Goal: Transaction & Acquisition: Purchase product/service

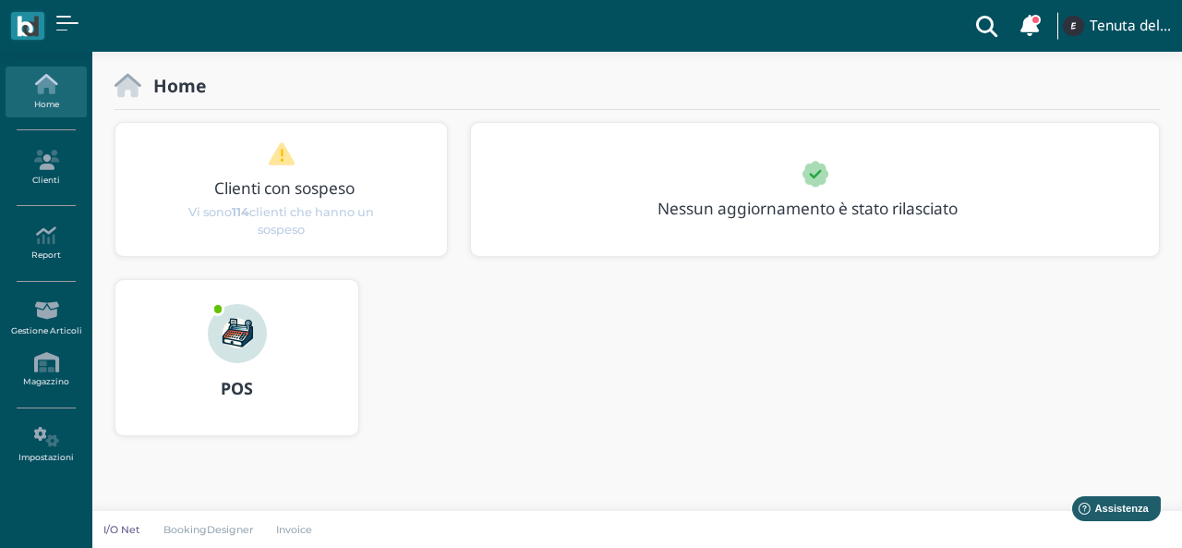
click at [241, 388] on b "POS" at bounding box center [237, 388] width 32 height 22
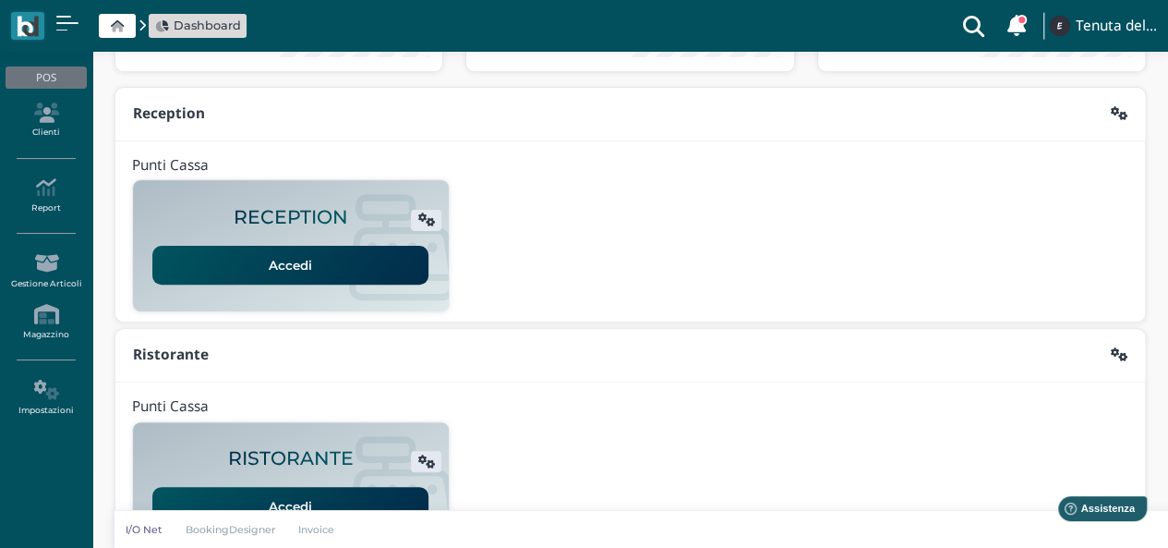
scroll to position [166, 0]
drag, startPoint x: 256, startPoint y: 258, endPoint x: 236, endPoint y: 261, distance: 19.7
click at [236, 261] on link "Accedi" at bounding box center [290, 266] width 276 height 39
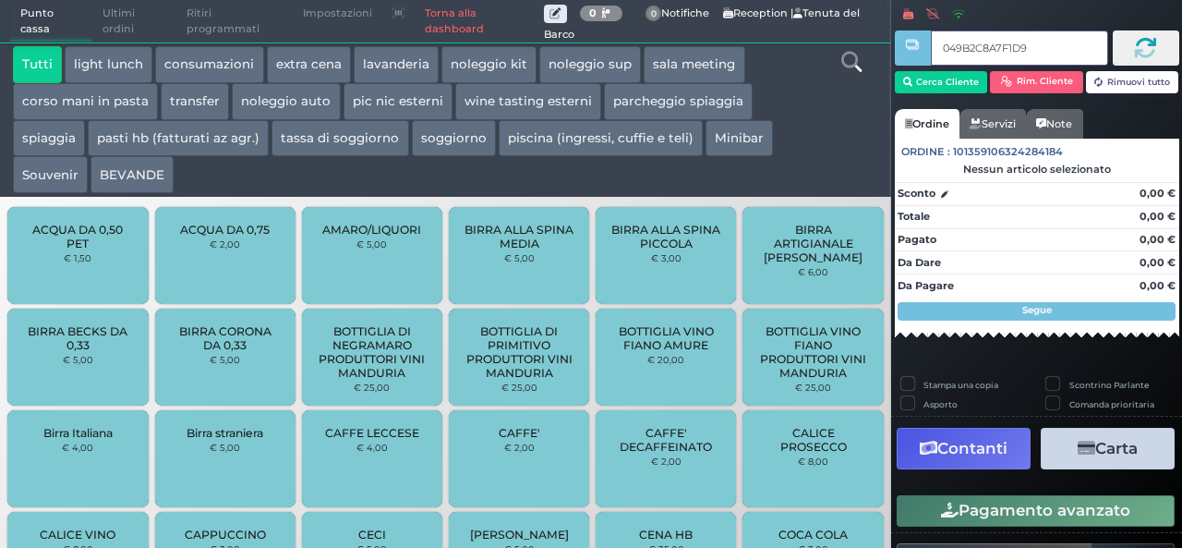
type input "049B2C8A7F1D94"
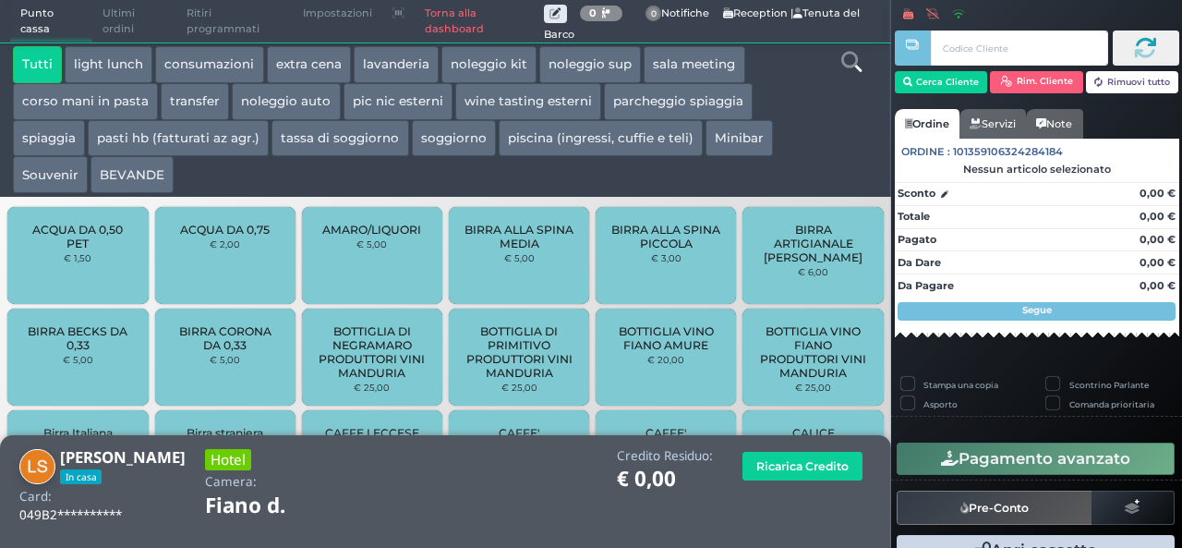
click at [316, 58] on button "extra cena" at bounding box center [309, 64] width 84 height 37
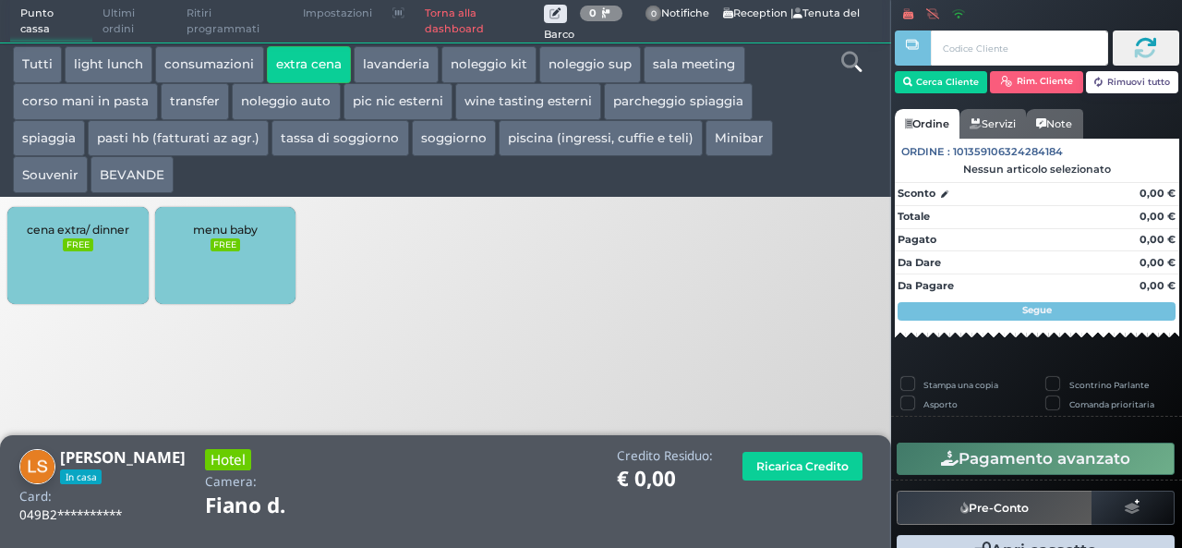
click at [64, 287] on div "cena extra/ dinner FREE" at bounding box center [77, 255] width 140 height 97
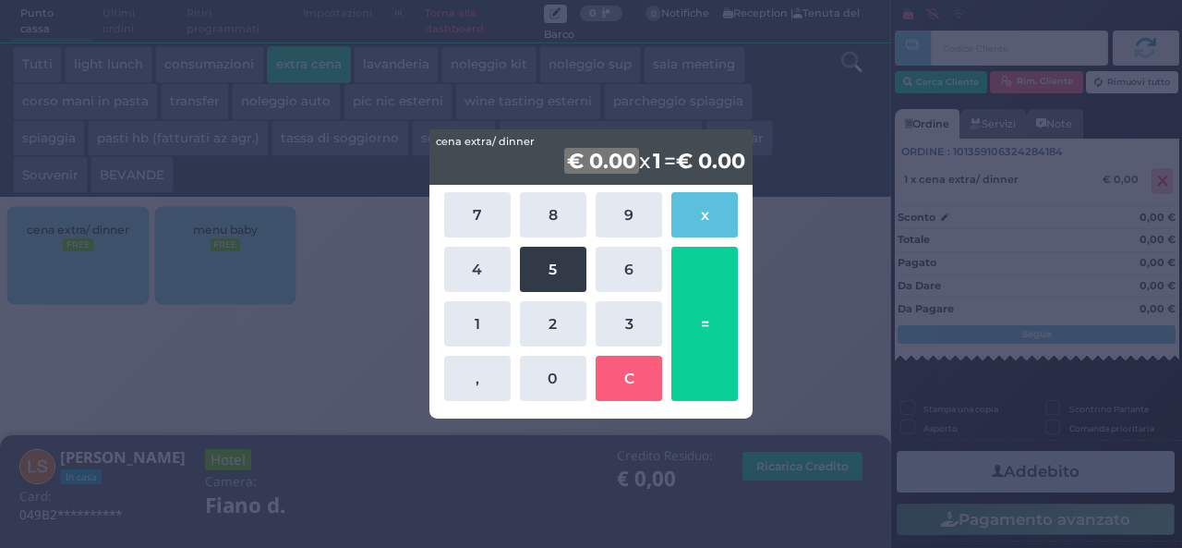
click at [556, 254] on button "5" at bounding box center [553, 269] width 66 height 45
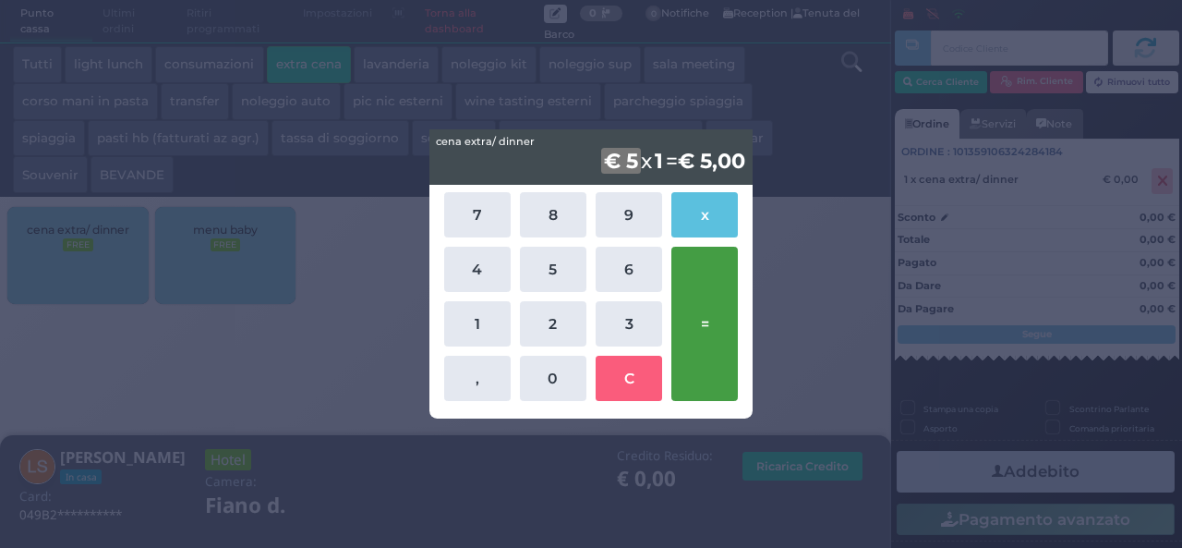
click at [729, 297] on button "=" at bounding box center [704, 324] width 66 height 154
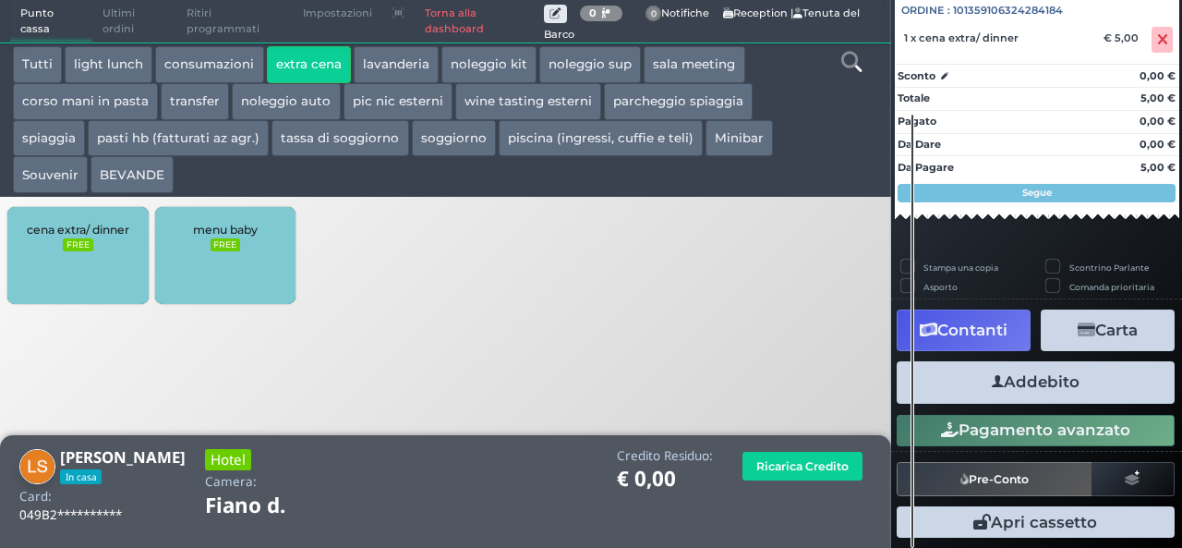
scroll to position [204, 0]
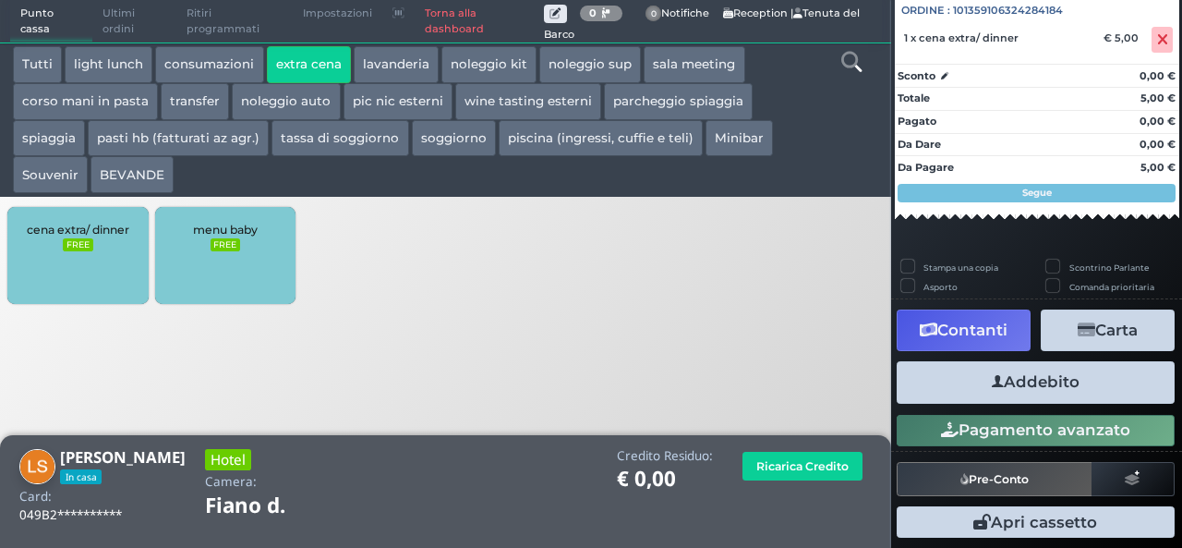
click at [1039, 372] on button "Addebito" at bounding box center [1036, 382] width 278 height 42
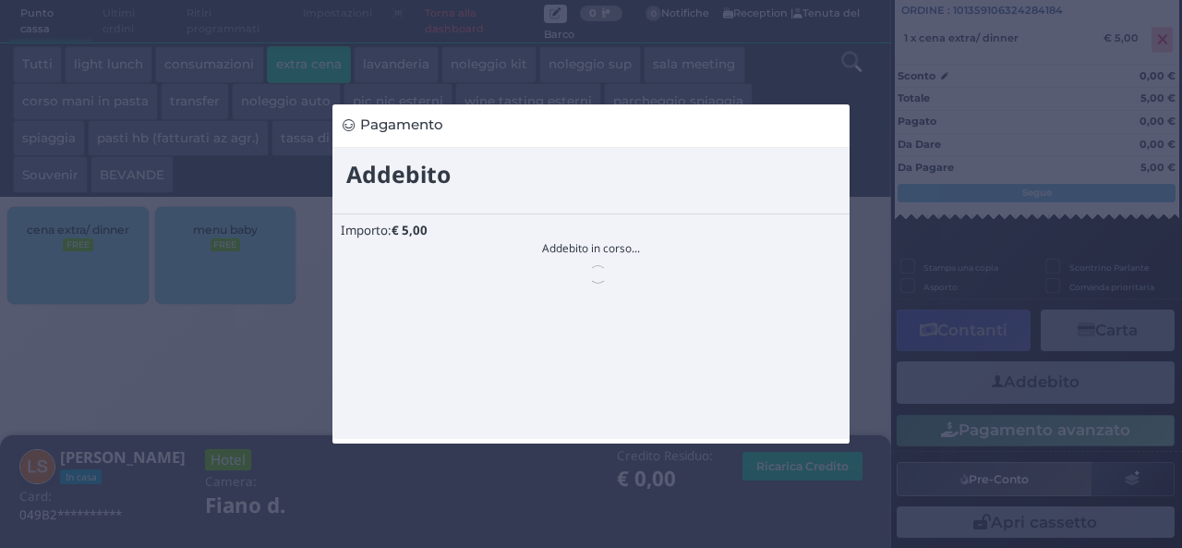
scroll to position [0, 0]
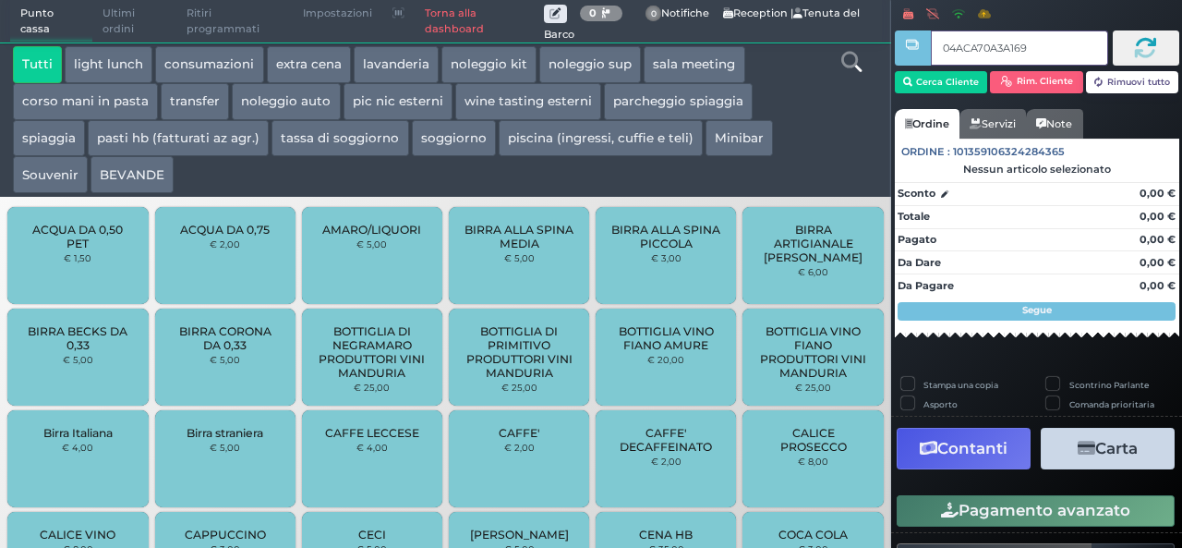
type input "04ACA70A3A1690"
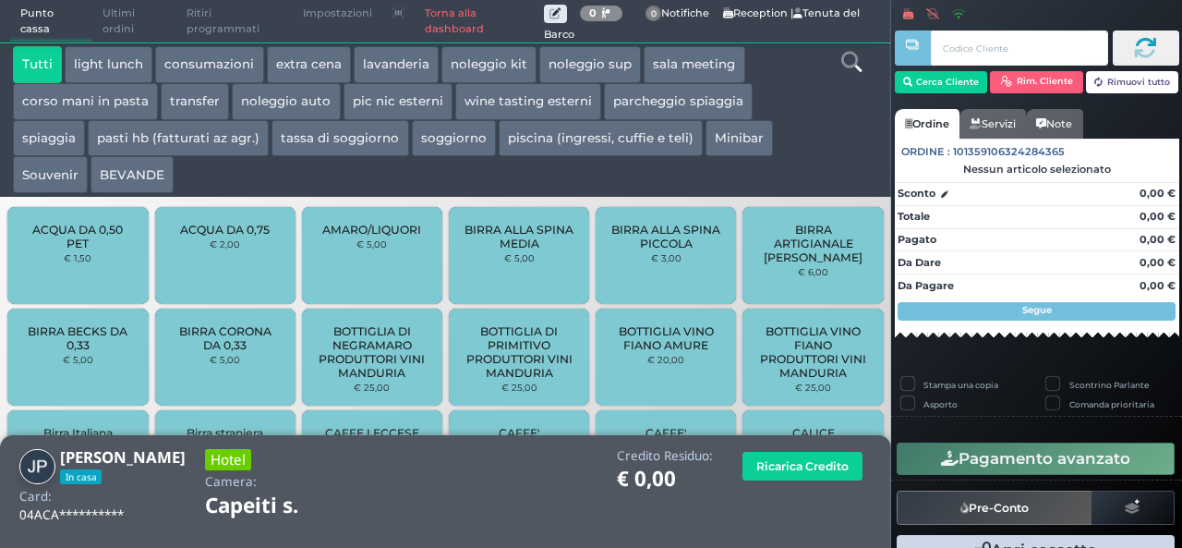
click at [351, 64] on div "Tutti light lunch consumazioni extra cena lavanderia noleggio kit noleggio sup …" at bounding box center [409, 119] width 811 height 147
click at [332, 60] on button "extra cena" at bounding box center [309, 64] width 84 height 37
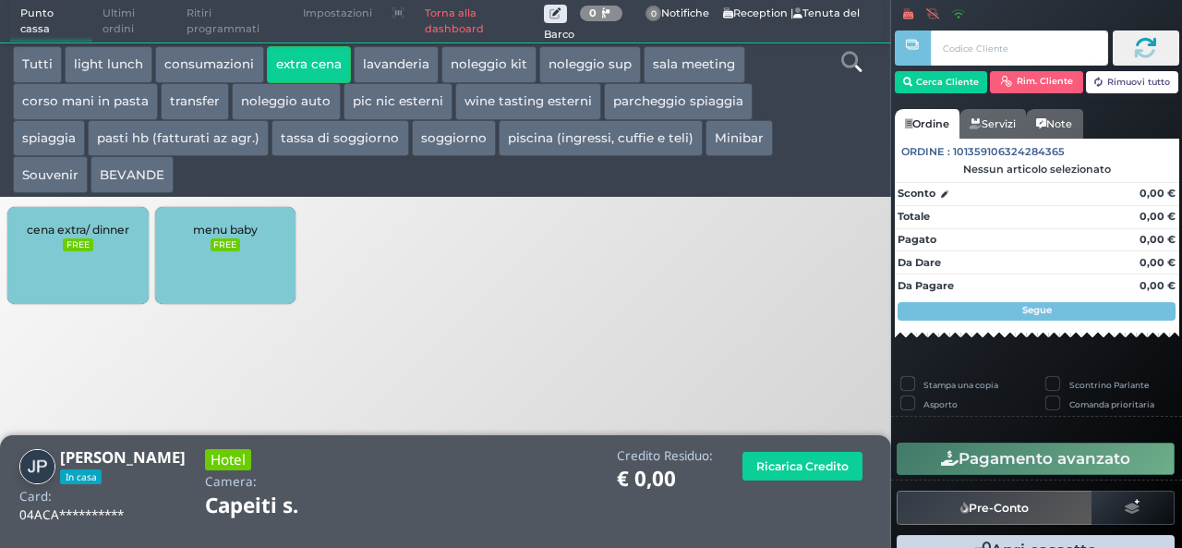
click at [127, 257] on div "cena extra/ dinner FREE" at bounding box center [77, 255] width 140 height 97
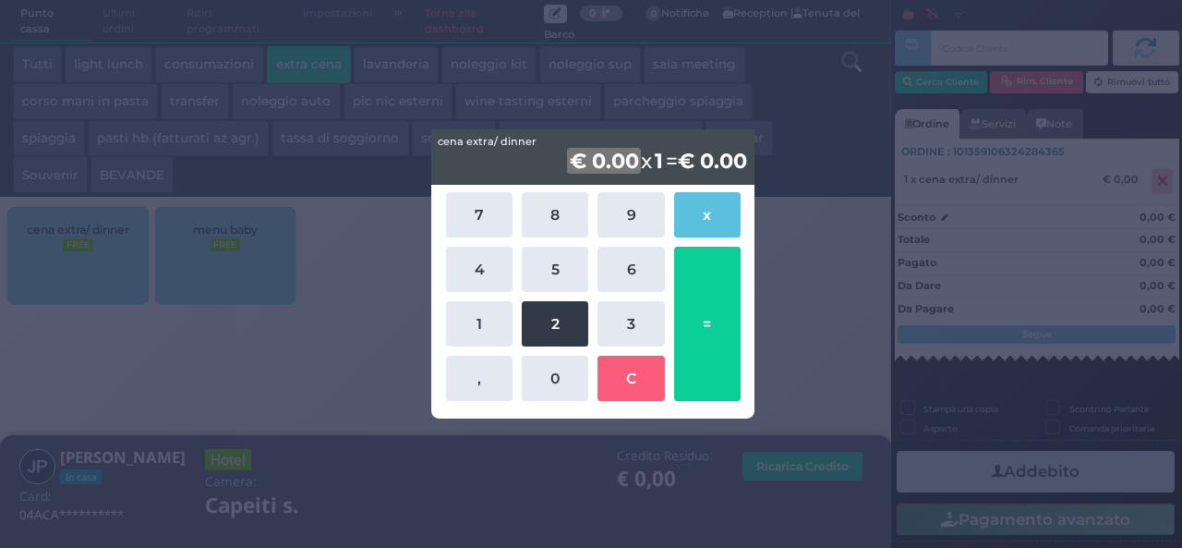
click at [542, 330] on button "2" at bounding box center [555, 323] width 66 height 45
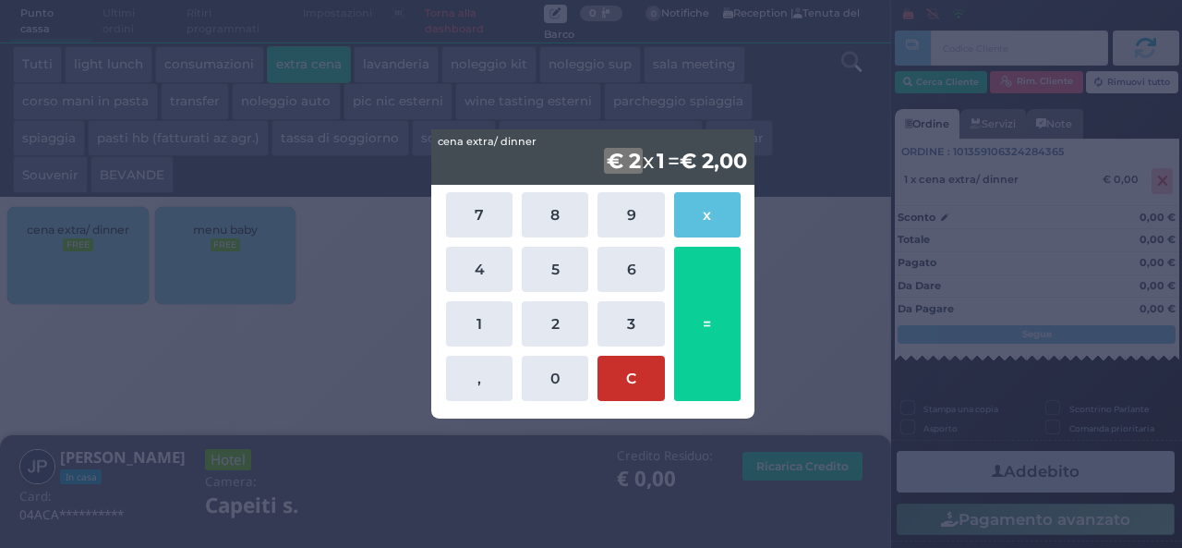
click at [638, 387] on button "C" at bounding box center [631, 378] width 66 height 45
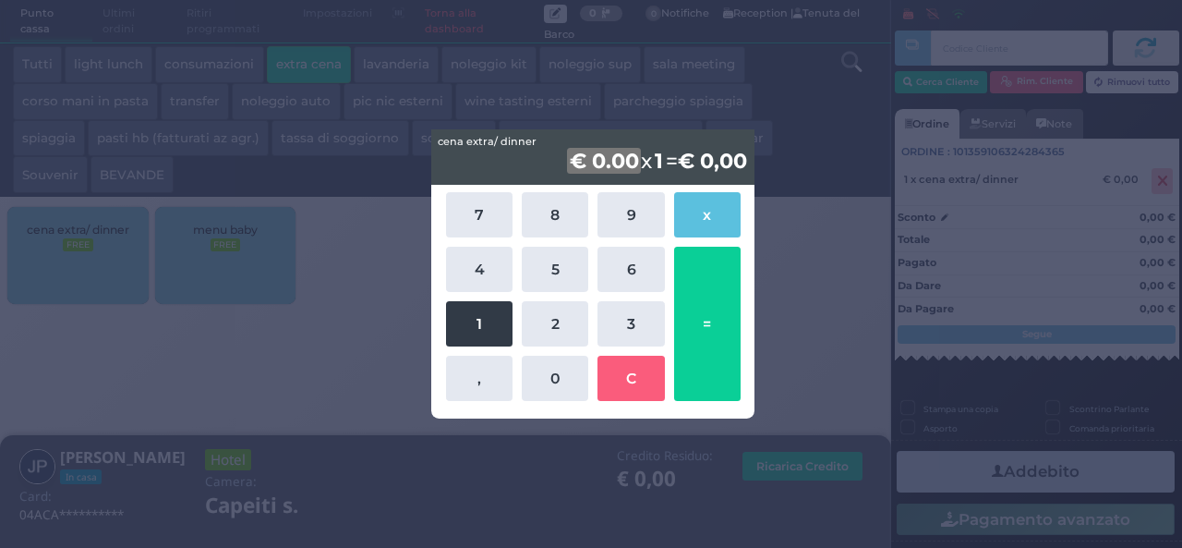
click at [454, 320] on button "1" at bounding box center [479, 323] width 66 height 45
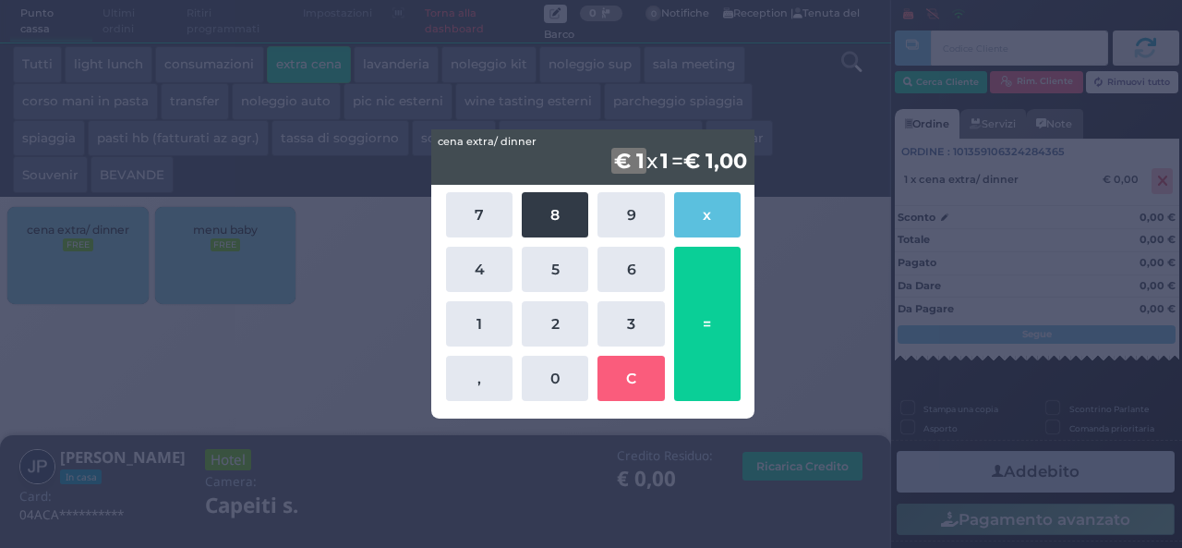
click at [534, 200] on button "8" at bounding box center [555, 214] width 66 height 45
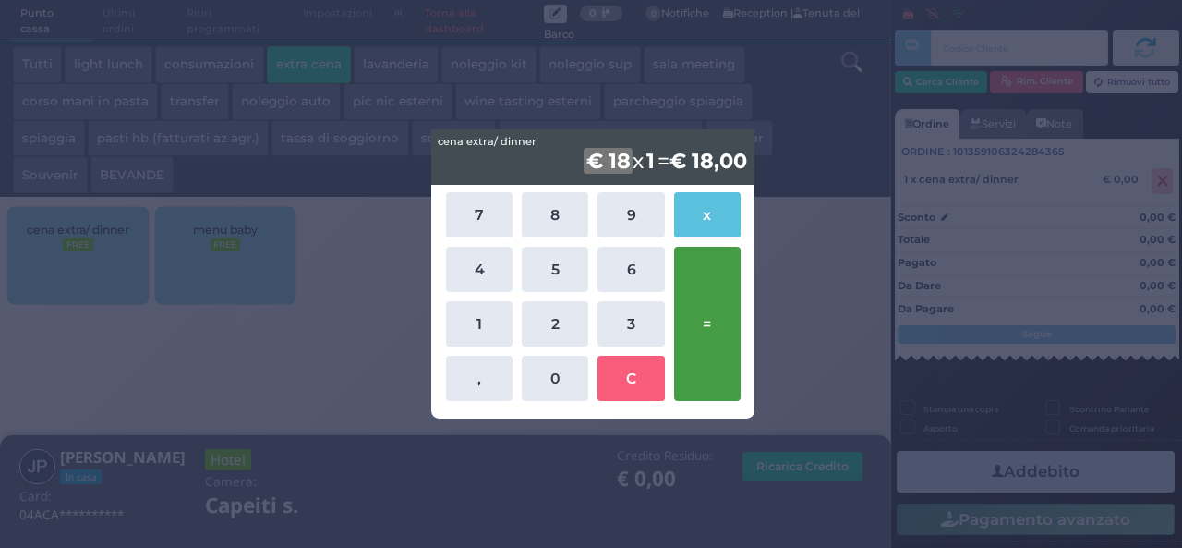
click at [719, 321] on button "=" at bounding box center [707, 324] width 66 height 154
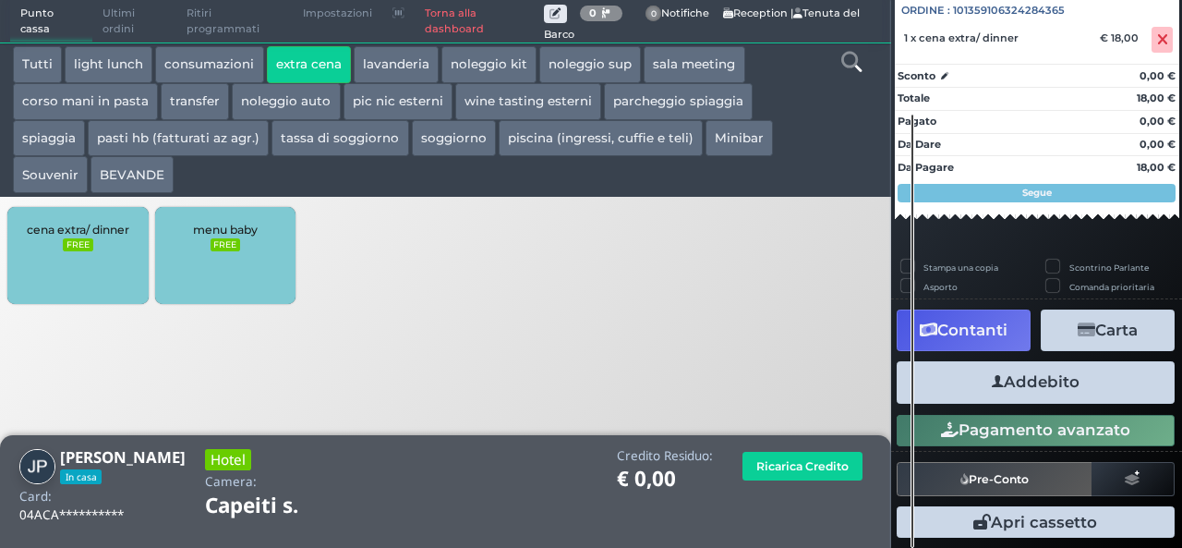
scroll to position [204, 0]
click at [1032, 394] on button "Addebito" at bounding box center [1036, 382] width 278 height 42
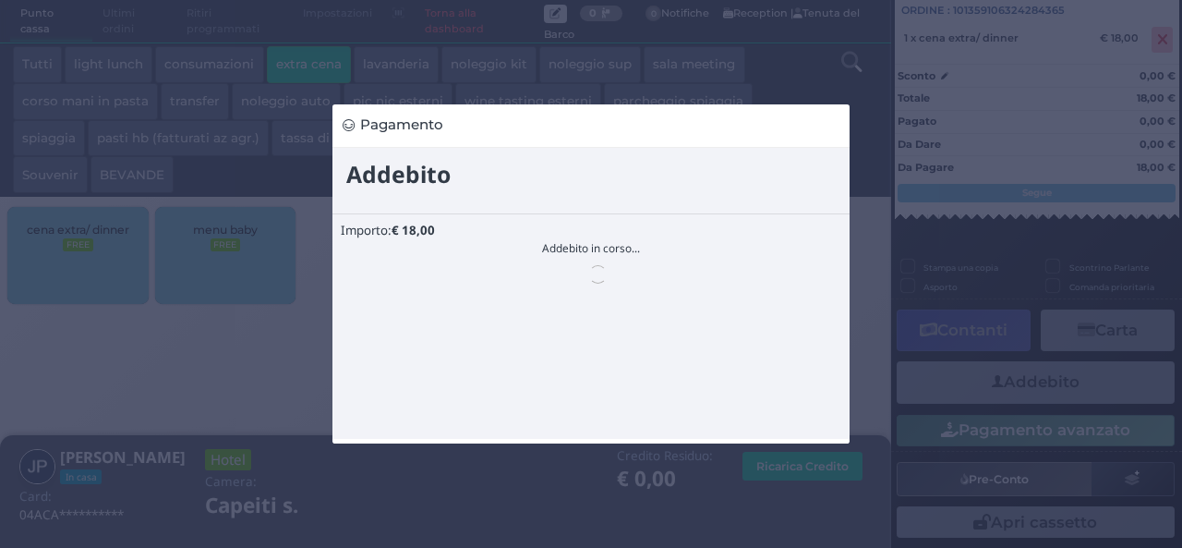
scroll to position [0, 0]
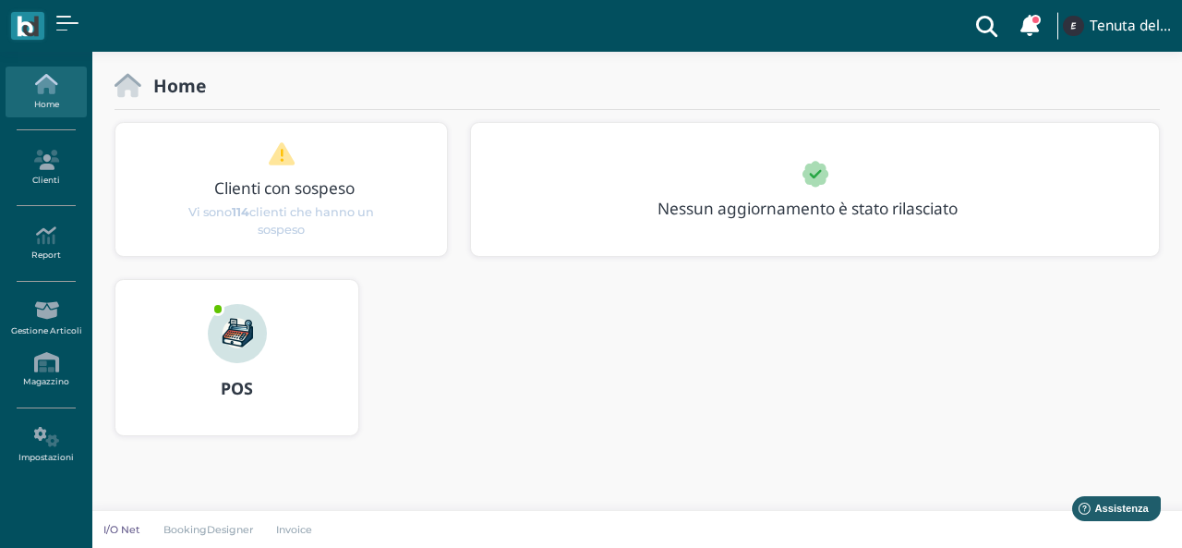
click at [233, 349] on img at bounding box center [237, 333] width 59 height 59
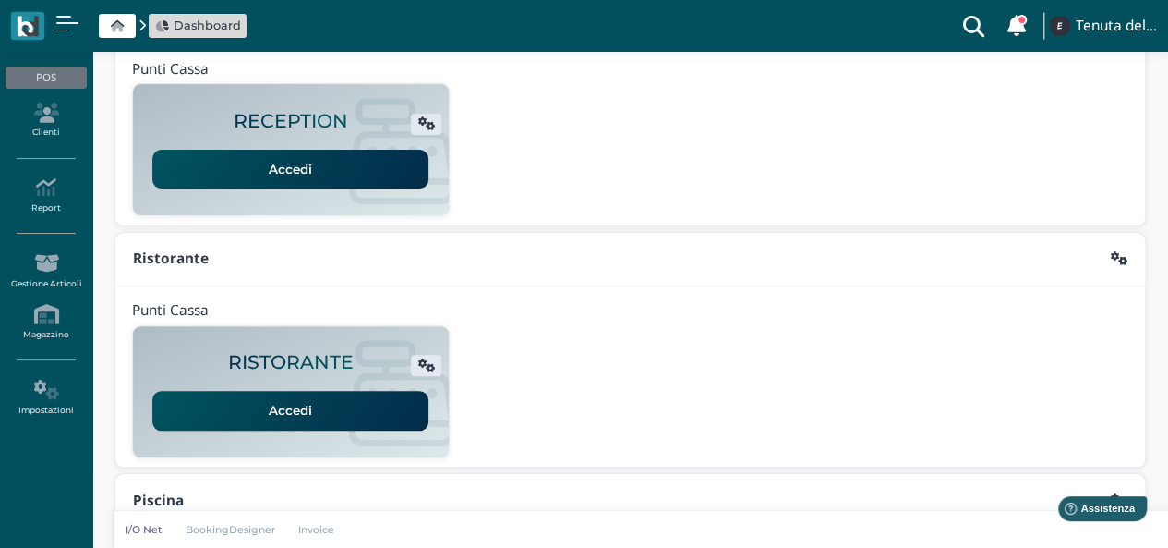
scroll to position [262, 0]
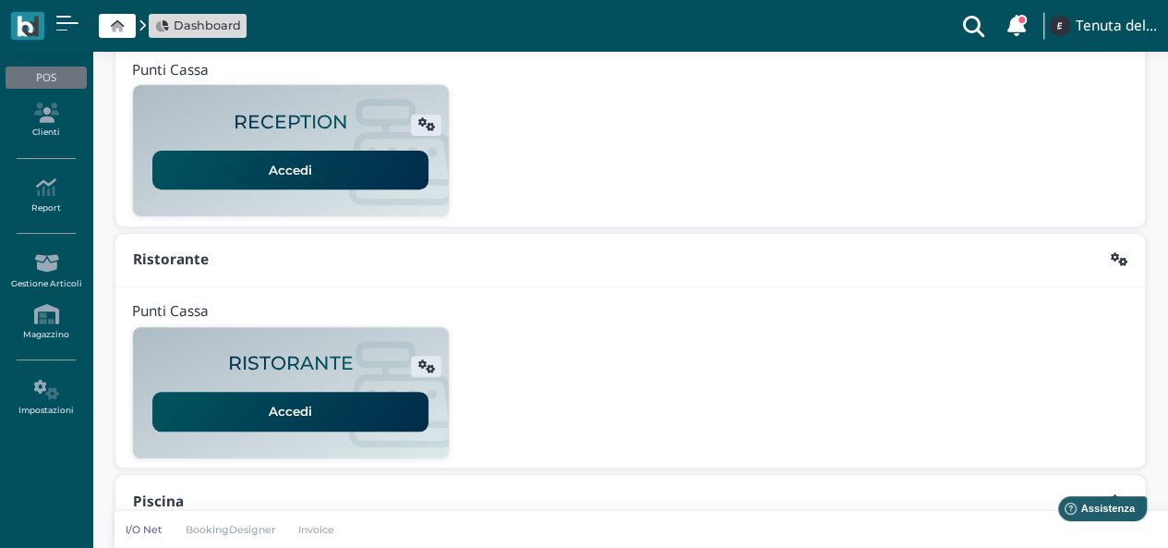
click at [288, 160] on link "Accedi" at bounding box center [290, 170] width 276 height 39
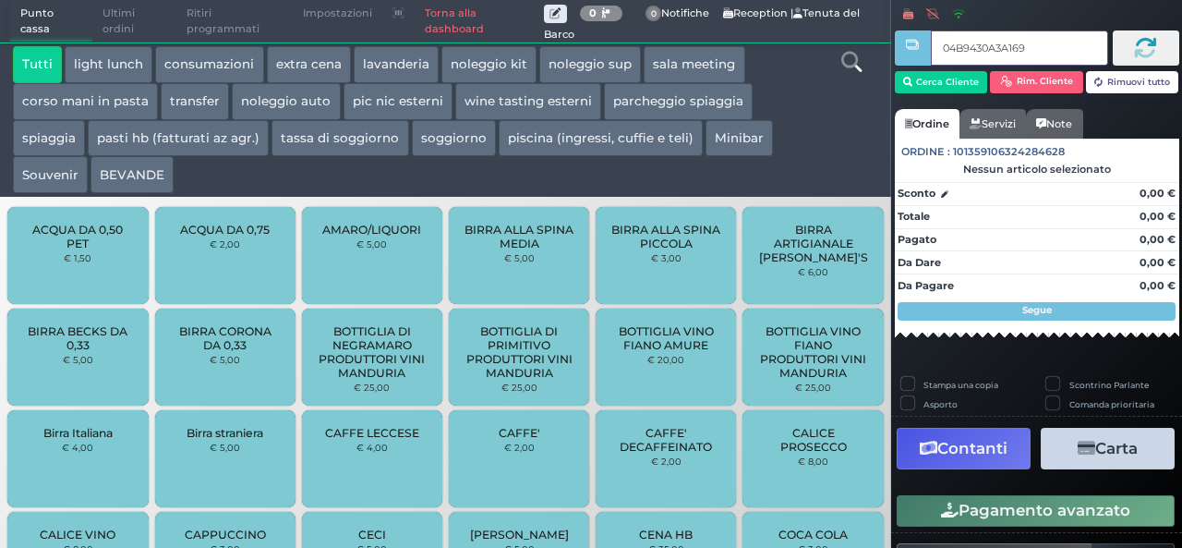
type input "04B9430A3A1691"
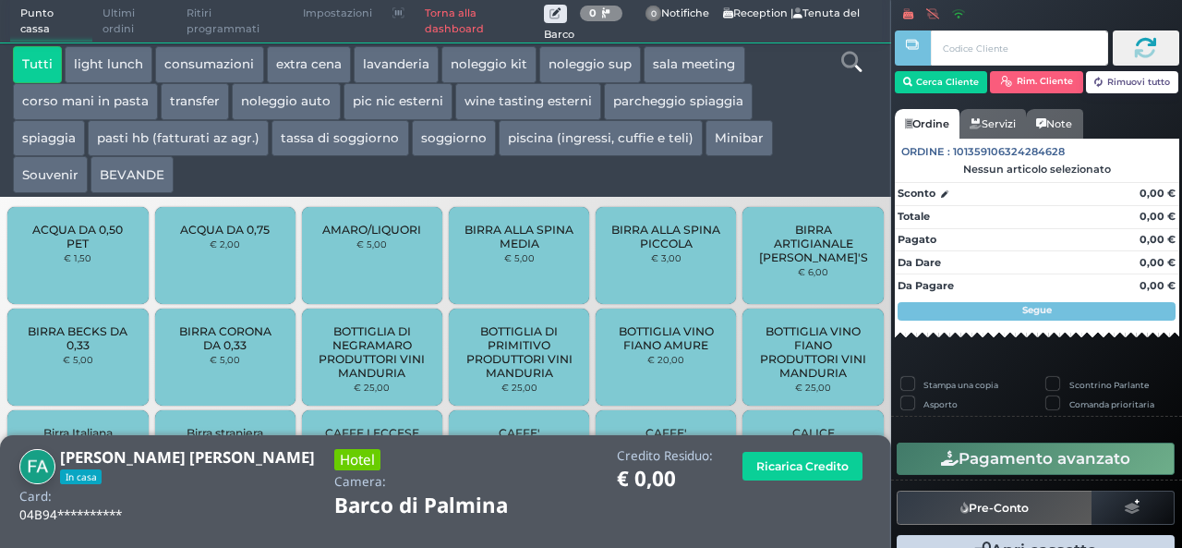
click at [321, 62] on button "extra cena" at bounding box center [309, 64] width 84 height 37
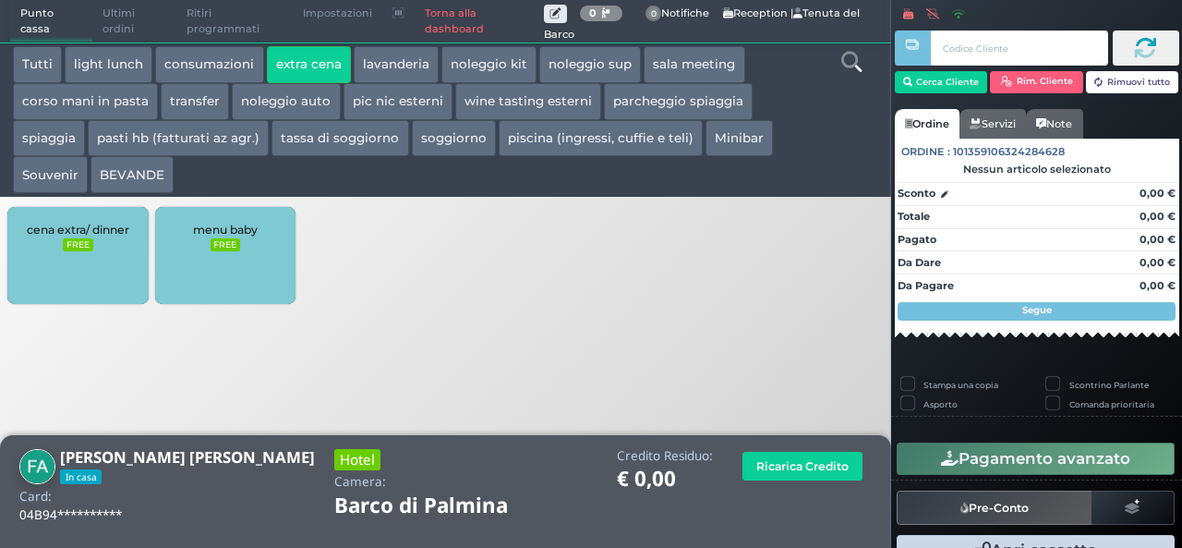
click at [55, 278] on div "cena extra/ dinner FREE" at bounding box center [77, 255] width 140 height 97
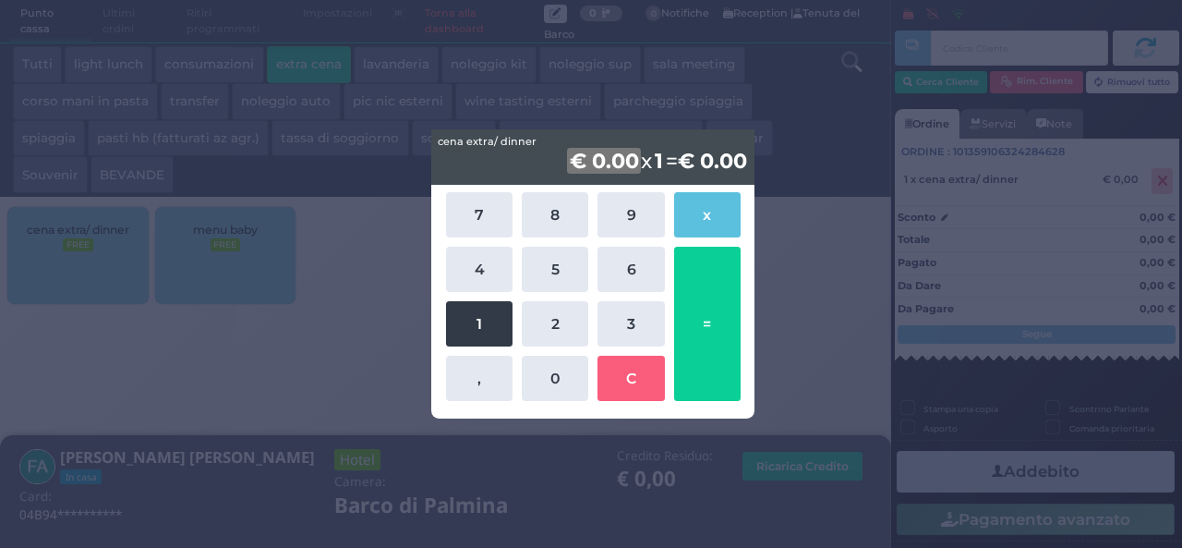
click at [465, 324] on button "1" at bounding box center [479, 323] width 66 height 45
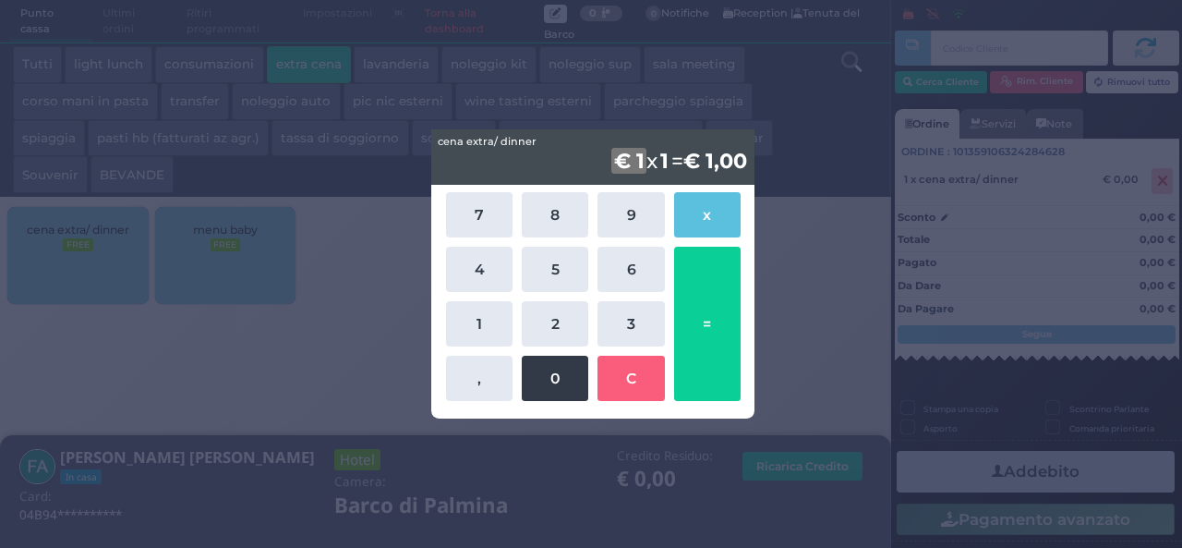
click at [552, 377] on button "0" at bounding box center [555, 378] width 66 height 45
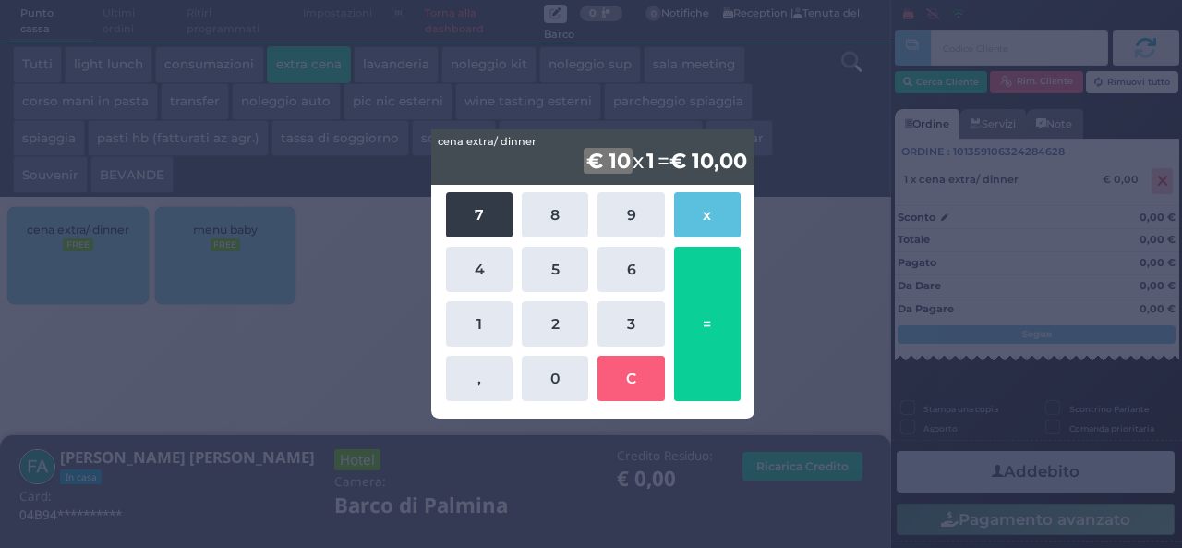
click at [483, 214] on button "7" at bounding box center [479, 214] width 66 height 45
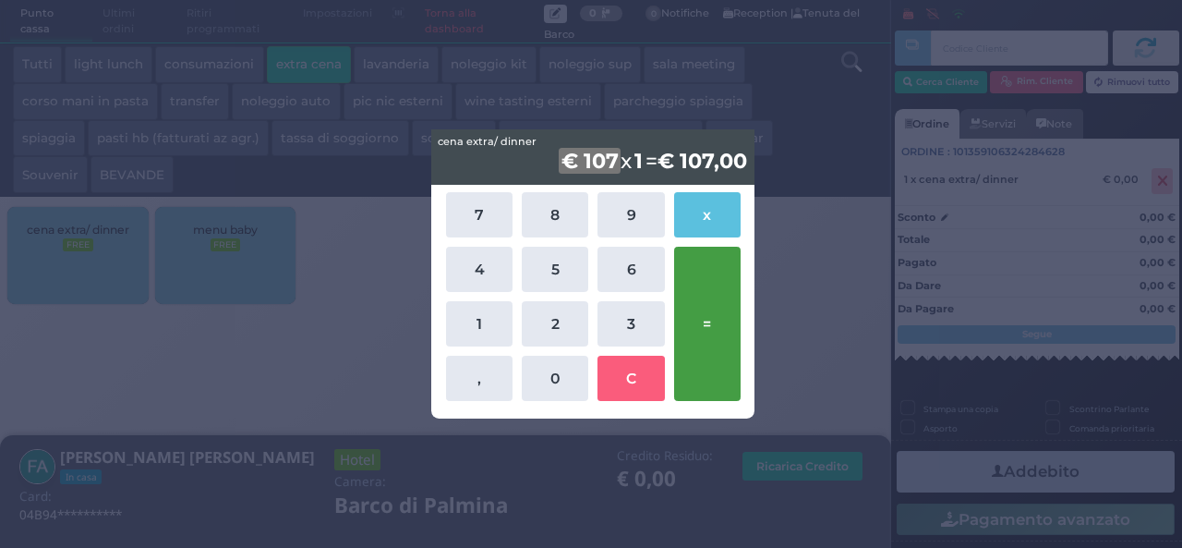
click at [709, 317] on button "=" at bounding box center [707, 324] width 66 height 154
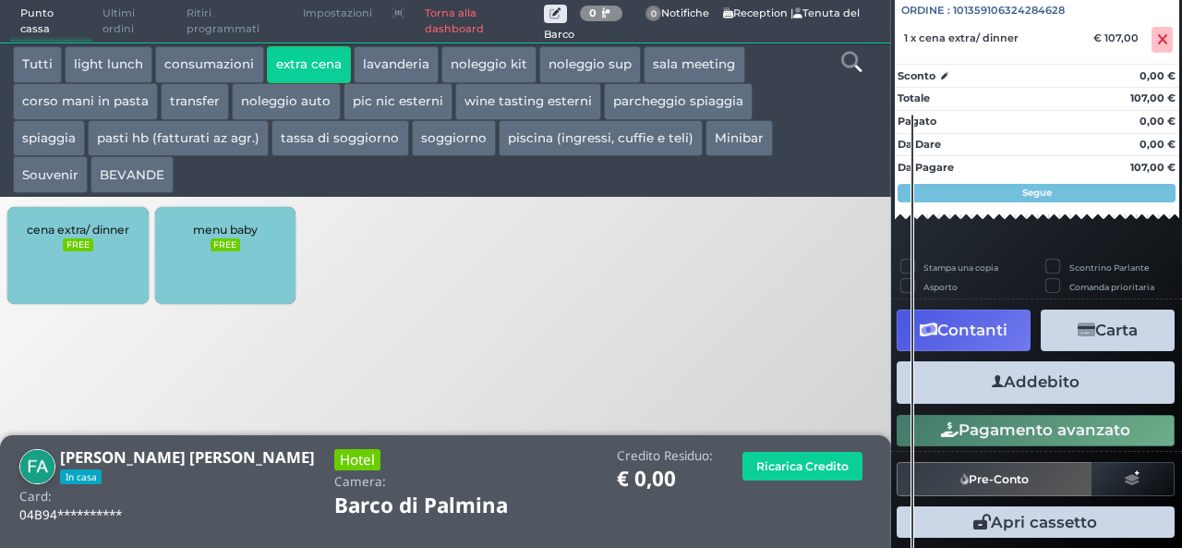
scroll to position [204, 0]
click at [1037, 380] on button "Addebito" at bounding box center [1036, 382] width 278 height 42
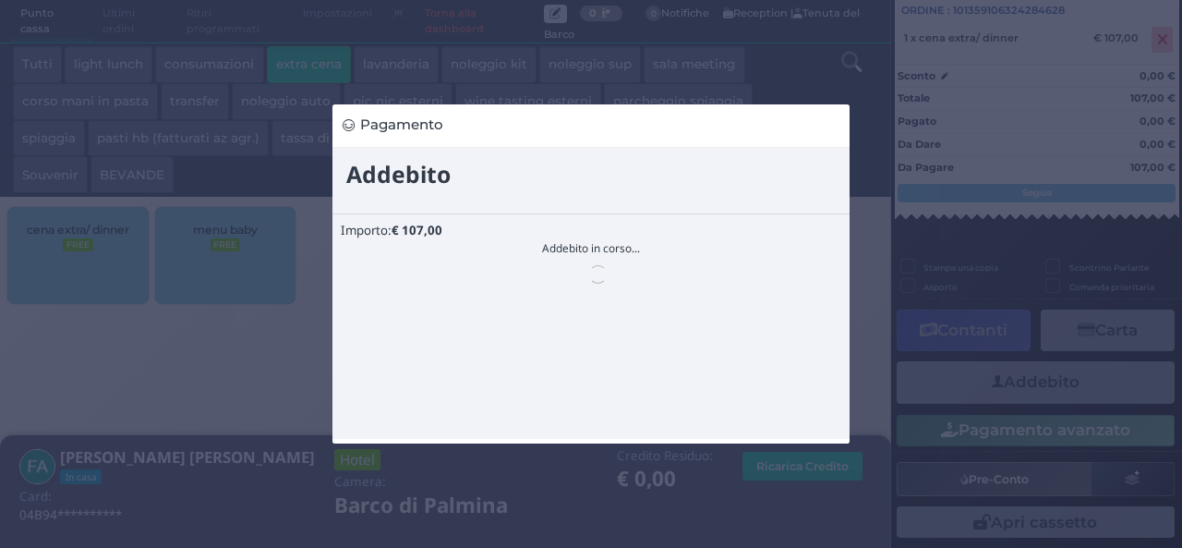
scroll to position [0, 0]
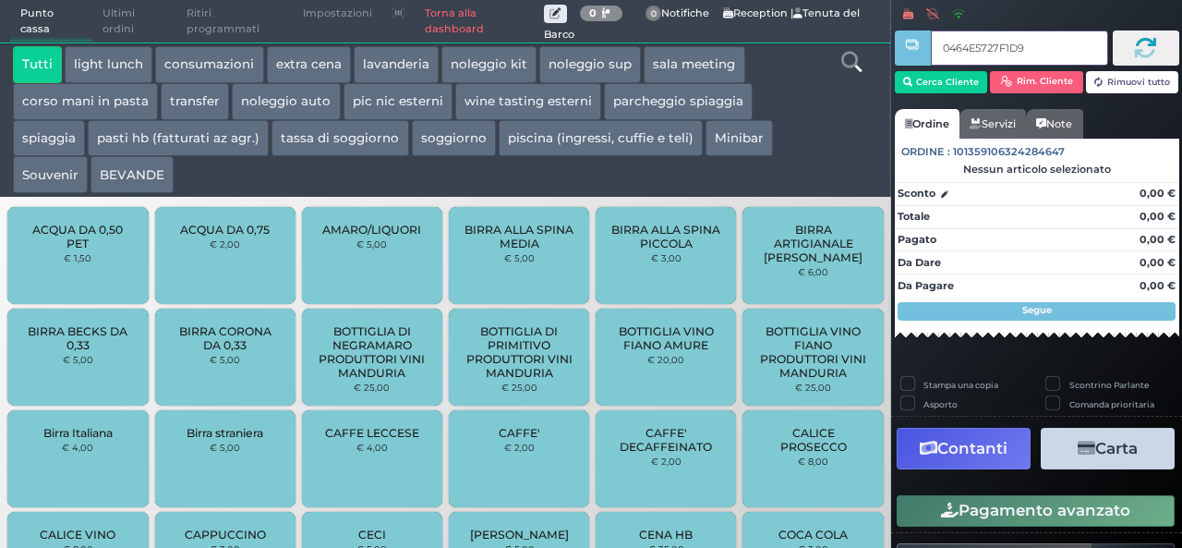
type input "0464E5727F1D91"
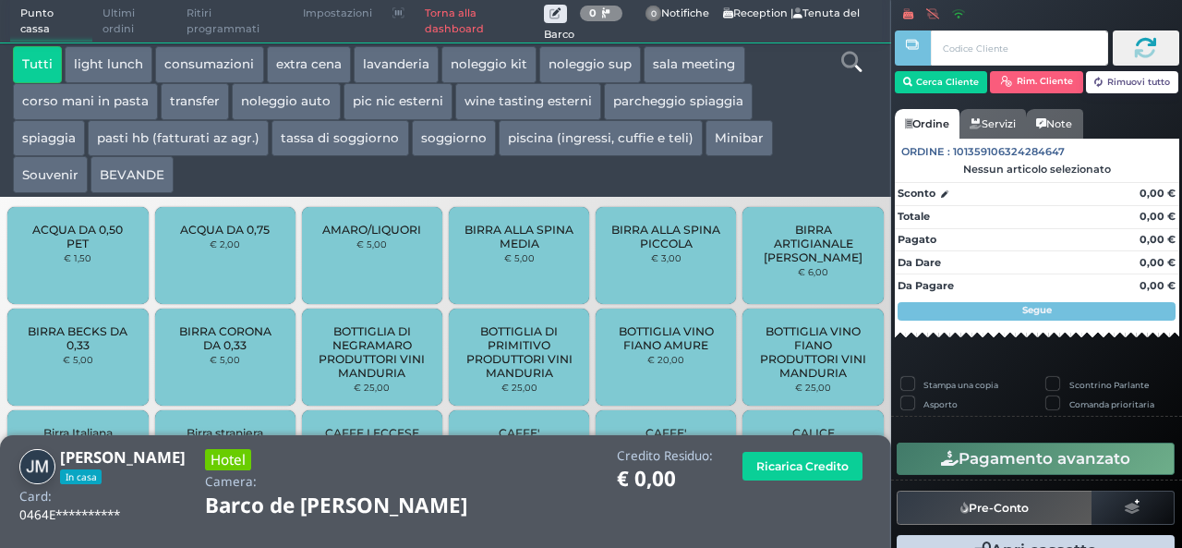
click at [303, 59] on button "extra cena" at bounding box center [309, 64] width 84 height 37
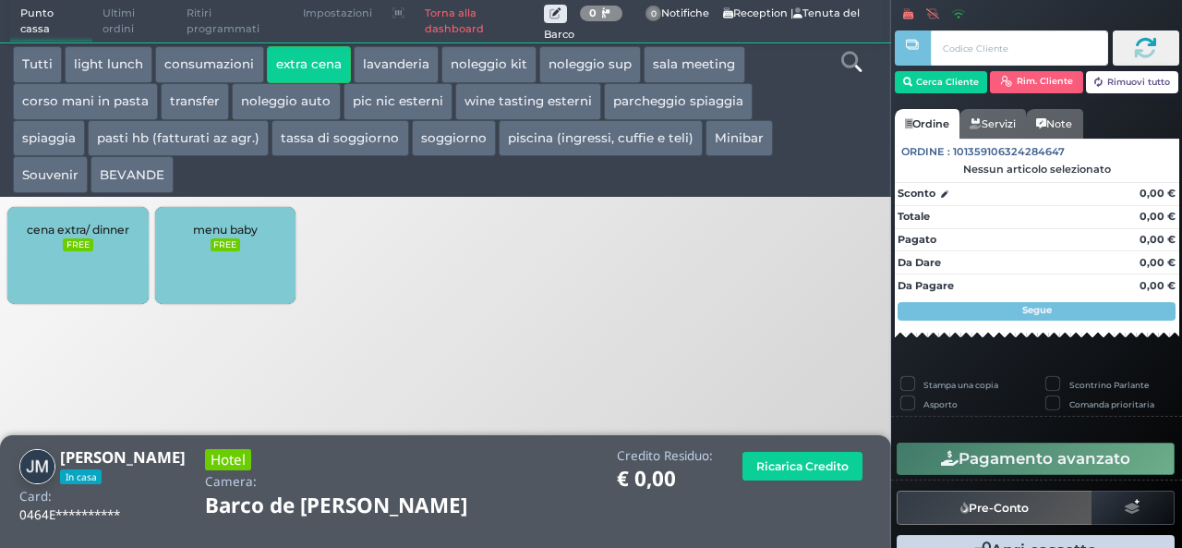
click at [42, 264] on div "cena extra/ dinner FREE" at bounding box center [77, 255] width 140 height 97
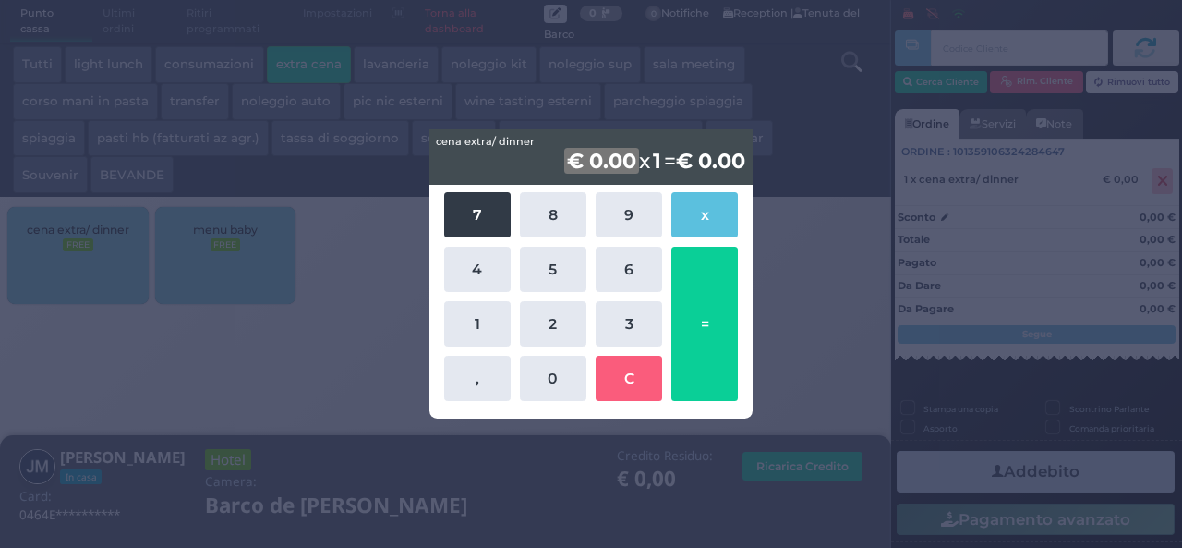
click at [470, 217] on button "7" at bounding box center [477, 214] width 66 height 45
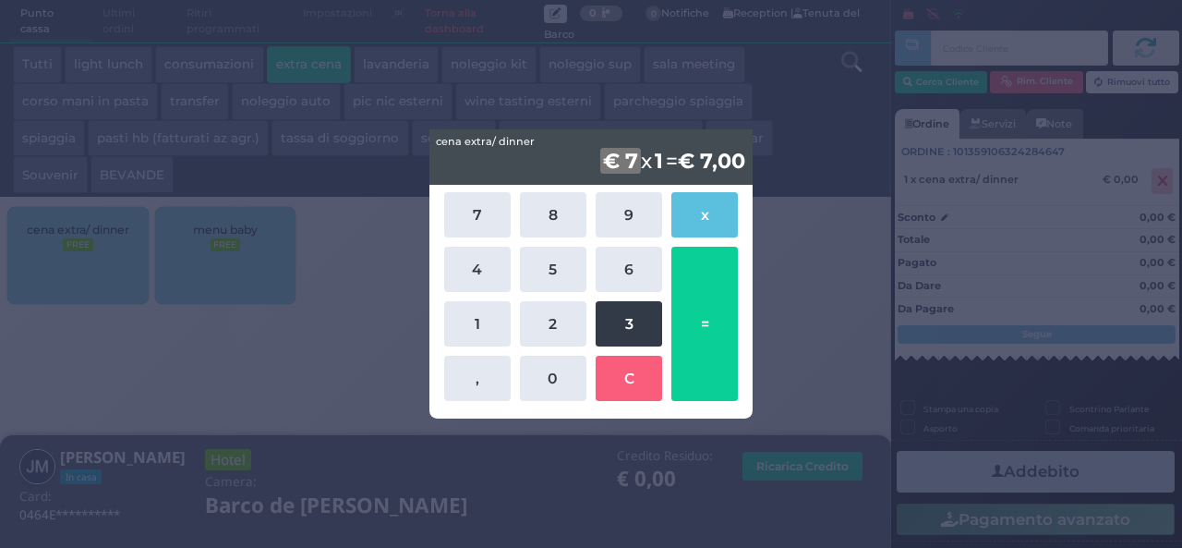
click at [652, 320] on button "3" at bounding box center [629, 323] width 66 height 45
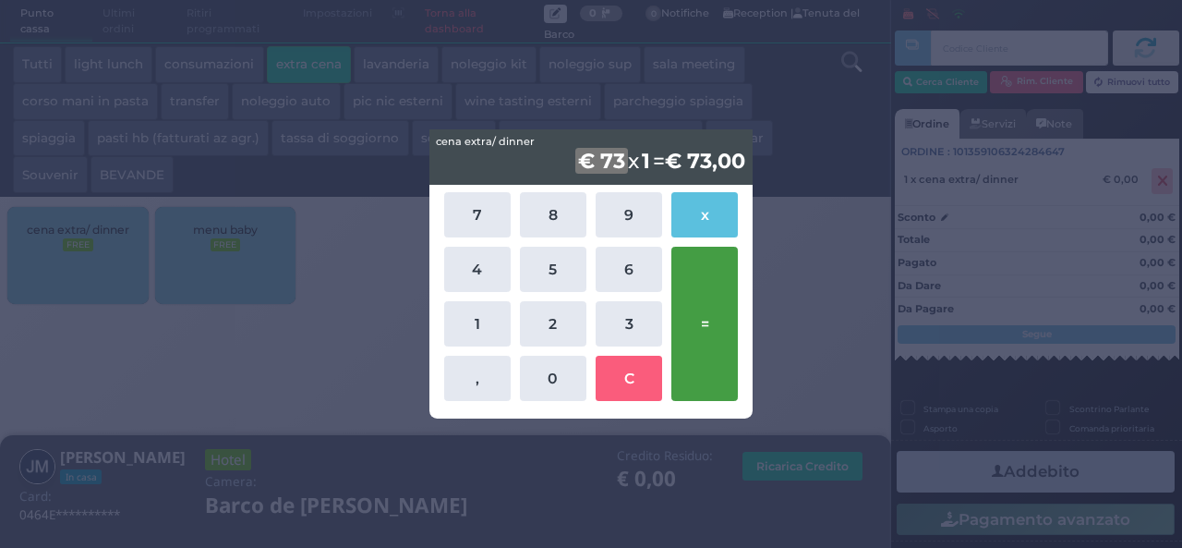
click at [701, 324] on button "=" at bounding box center [704, 324] width 66 height 154
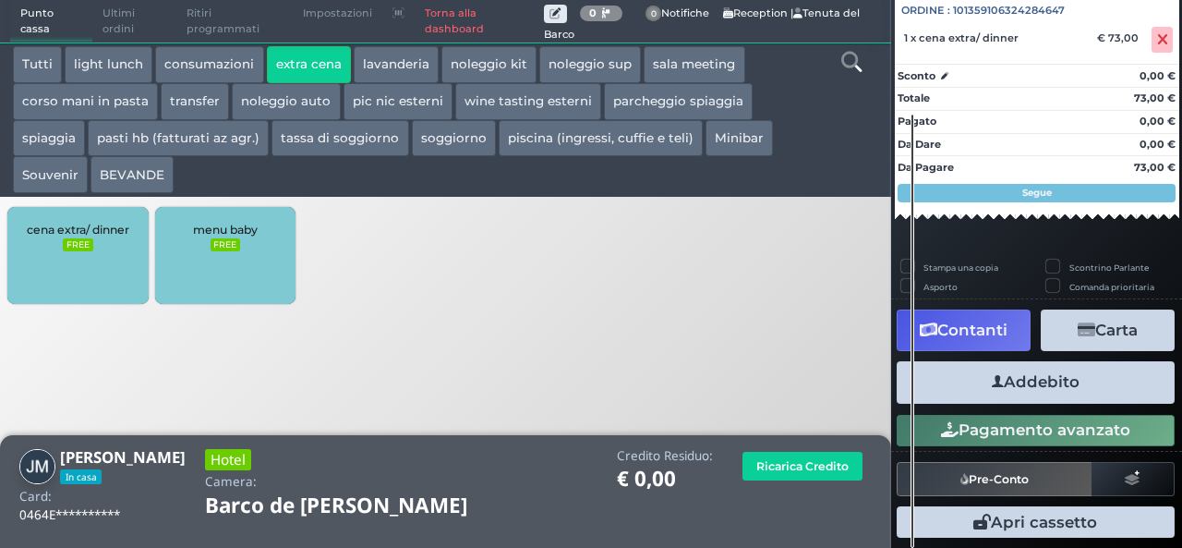
scroll to position [204, 0]
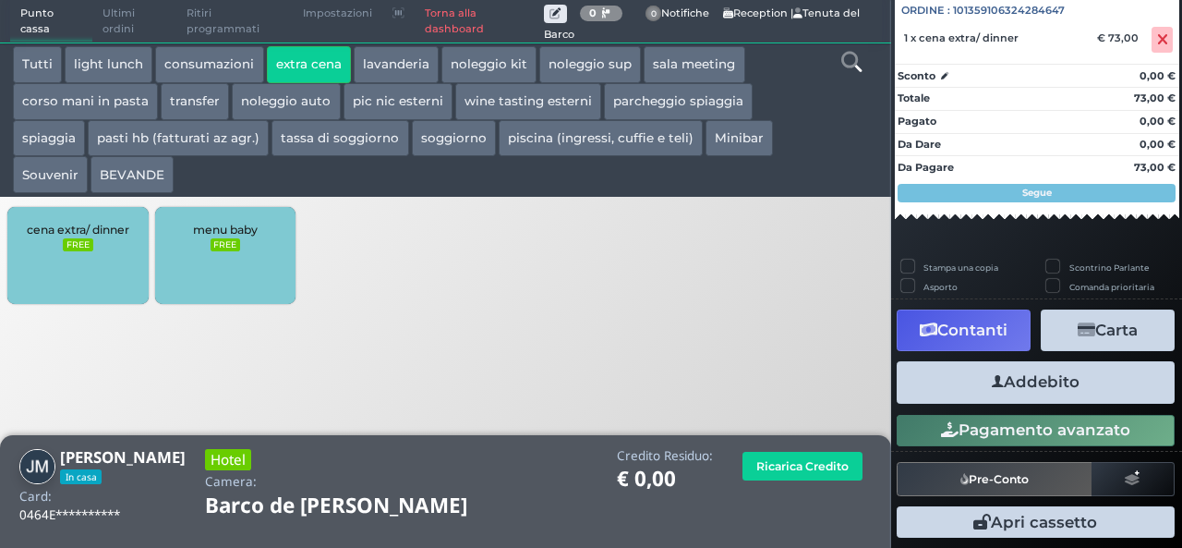
click at [992, 383] on icon "button" at bounding box center [998, 381] width 12 height 19
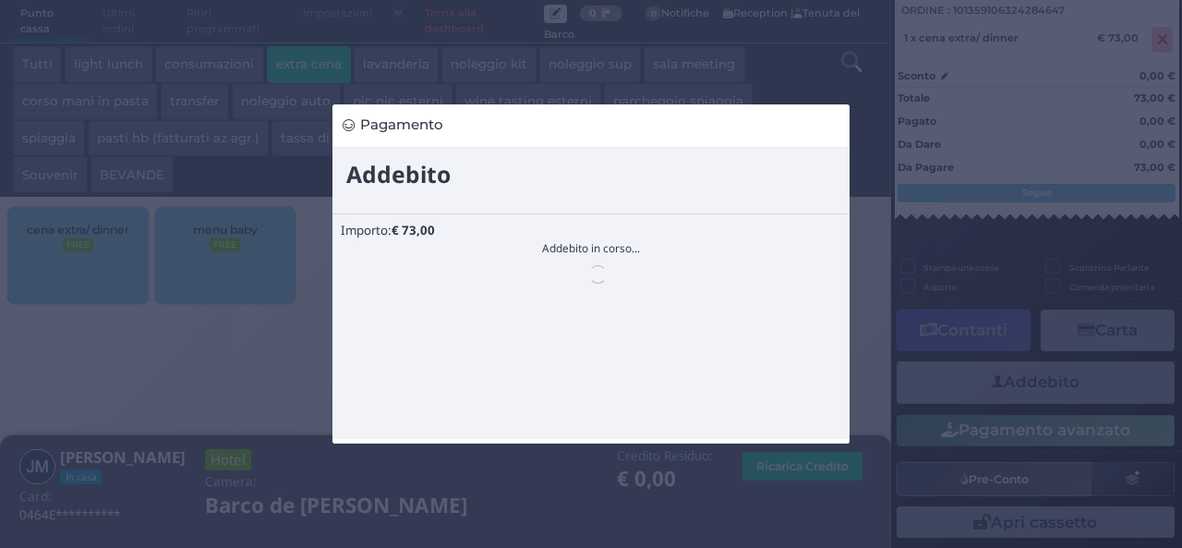
scroll to position [0, 0]
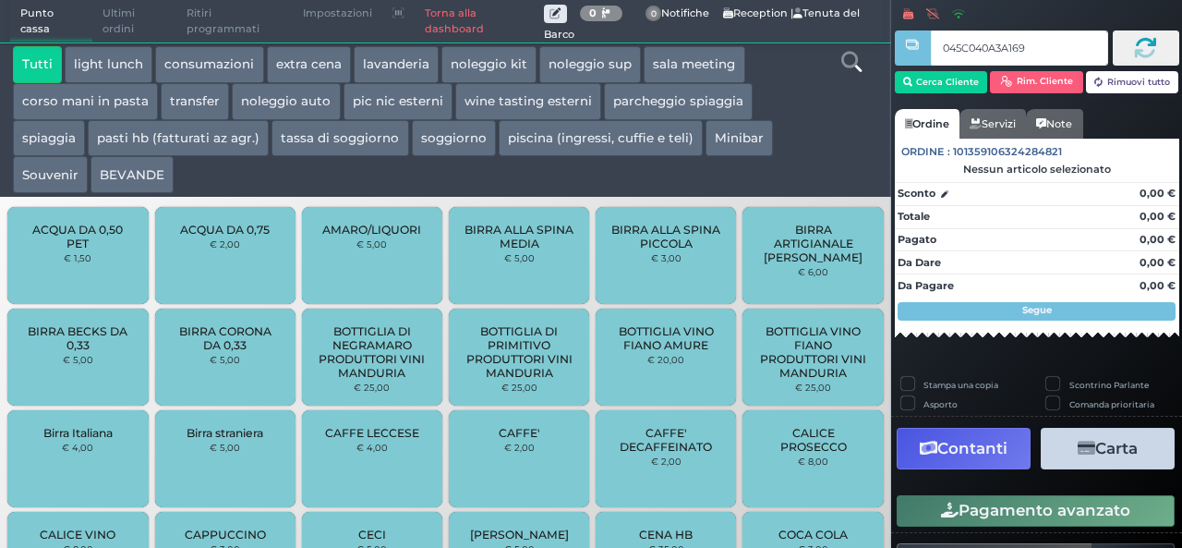
type input "045C040A3A1694"
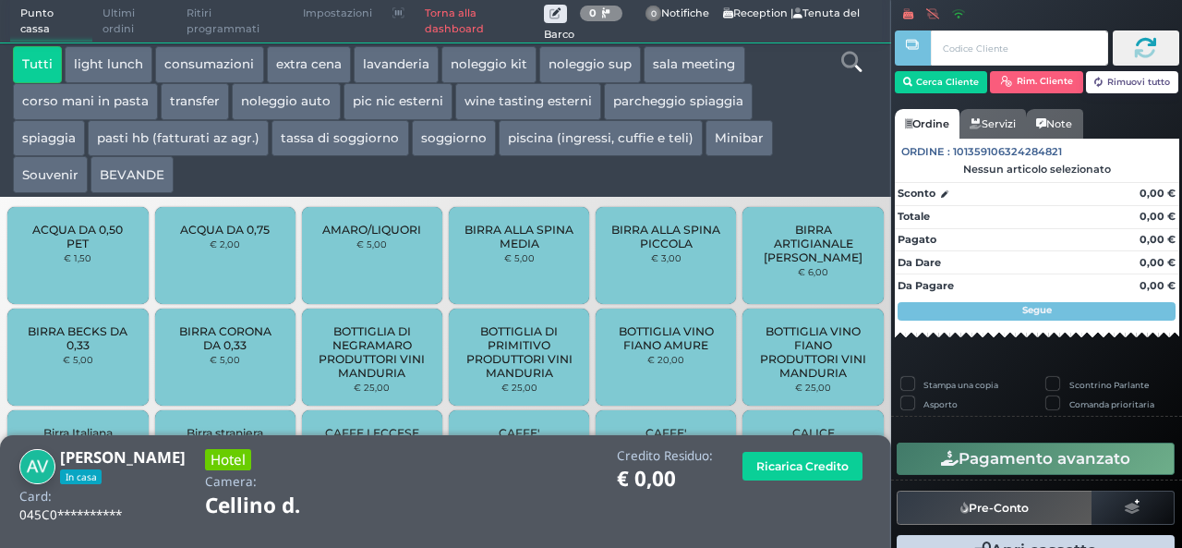
click at [320, 46] on button "extra cena" at bounding box center [309, 64] width 84 height 37
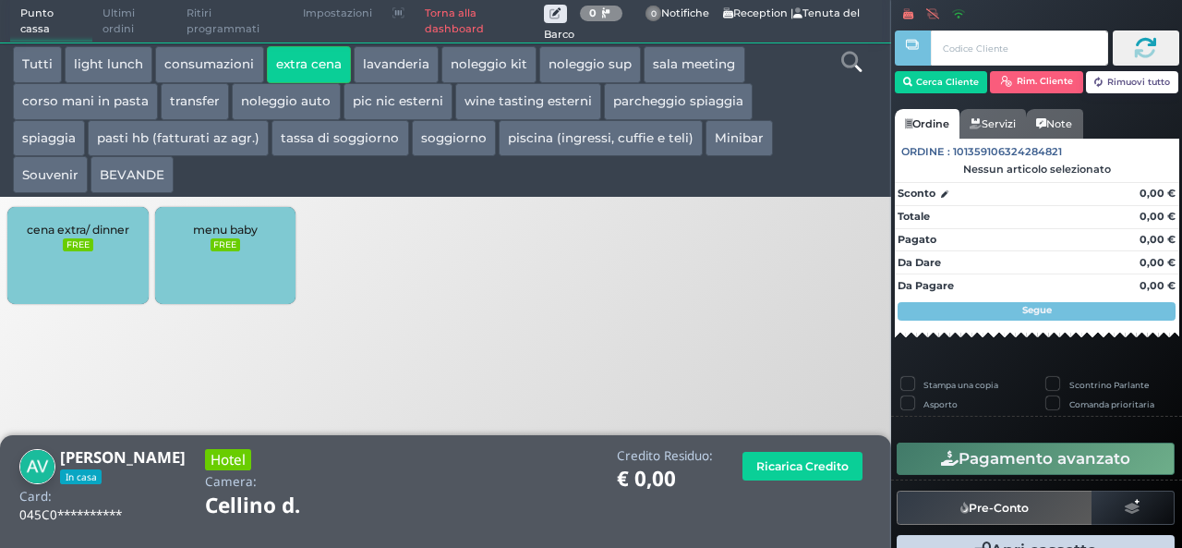
click at [96, 274] on div "cena extra/ dinner FREE" at bounding box center [77, 255] width 140 height 97
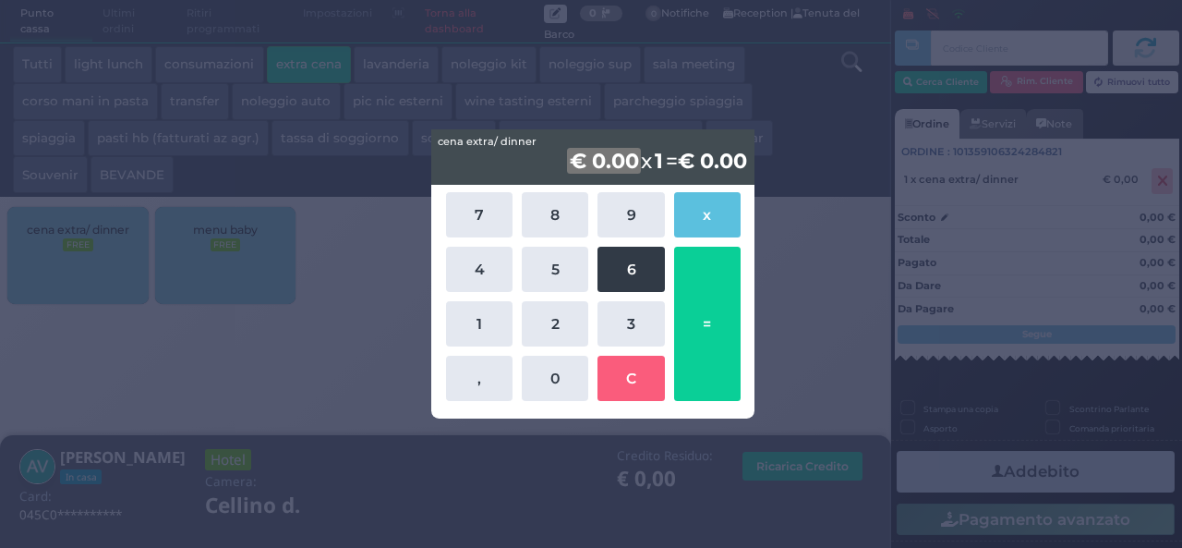
click at [633, 261] on button "6" at bounding box center [631, 269] width 66 height 45
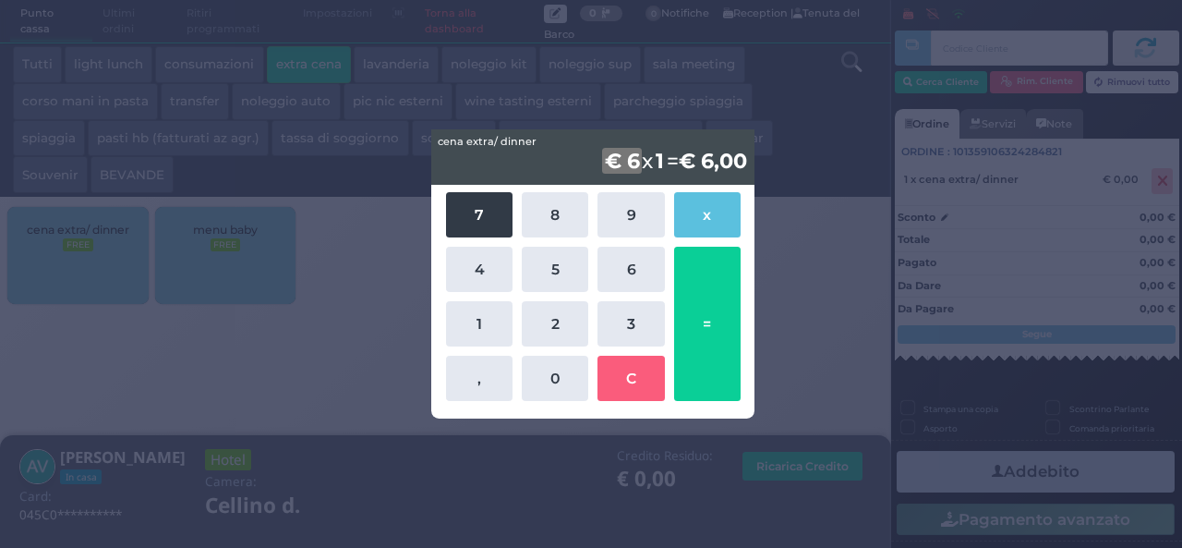
click at [488, 219] on button "7" at bounding box center [479, 214] width 66 height 45
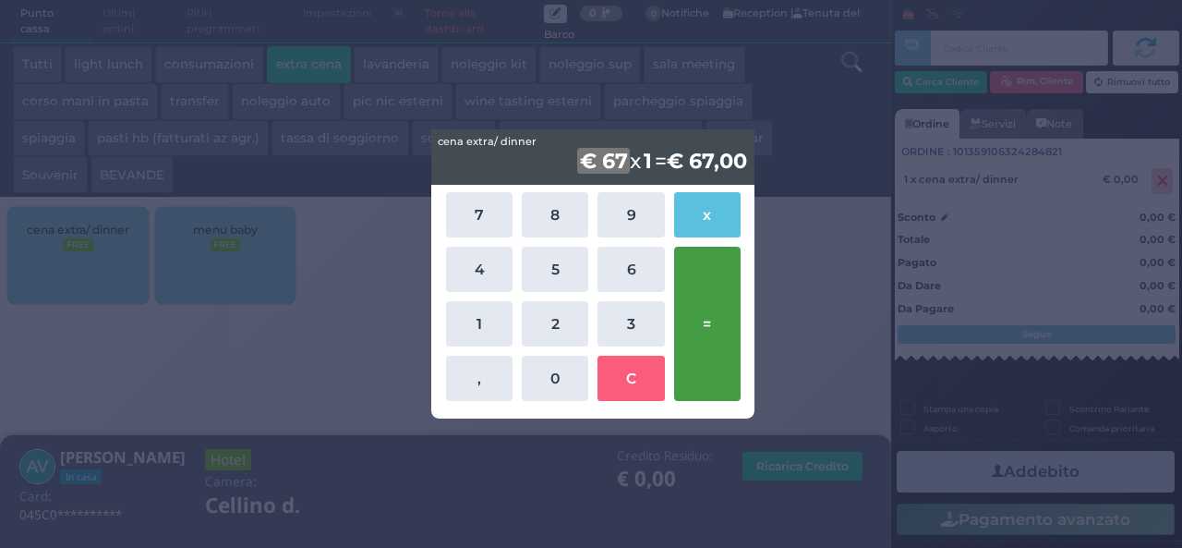
click at [698, 322] on button "=" at bounding box center [707, 324] width 66 height 154
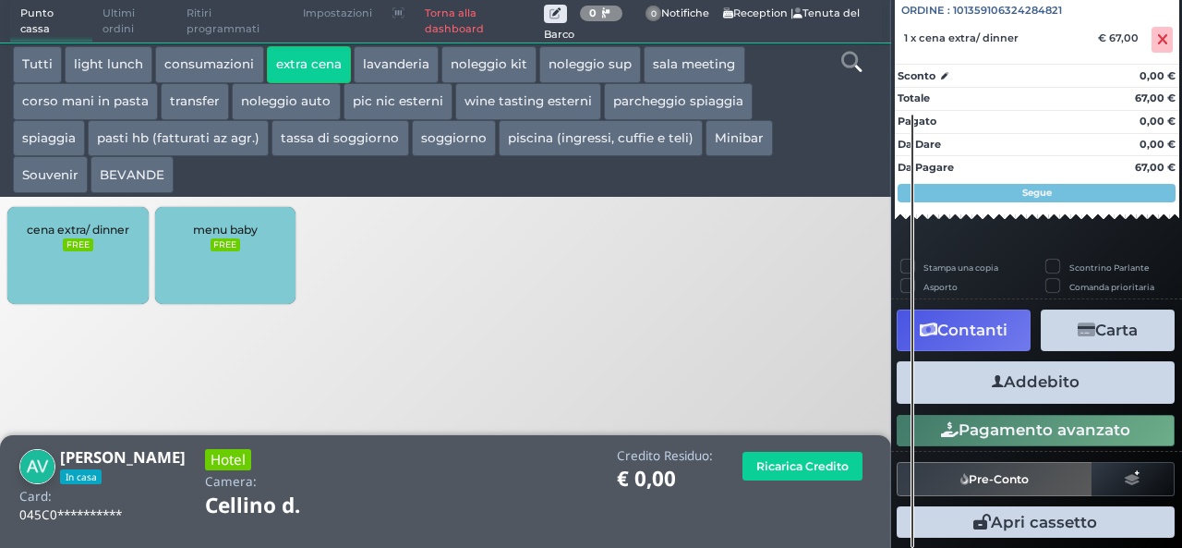
scroll to position [204, 0]
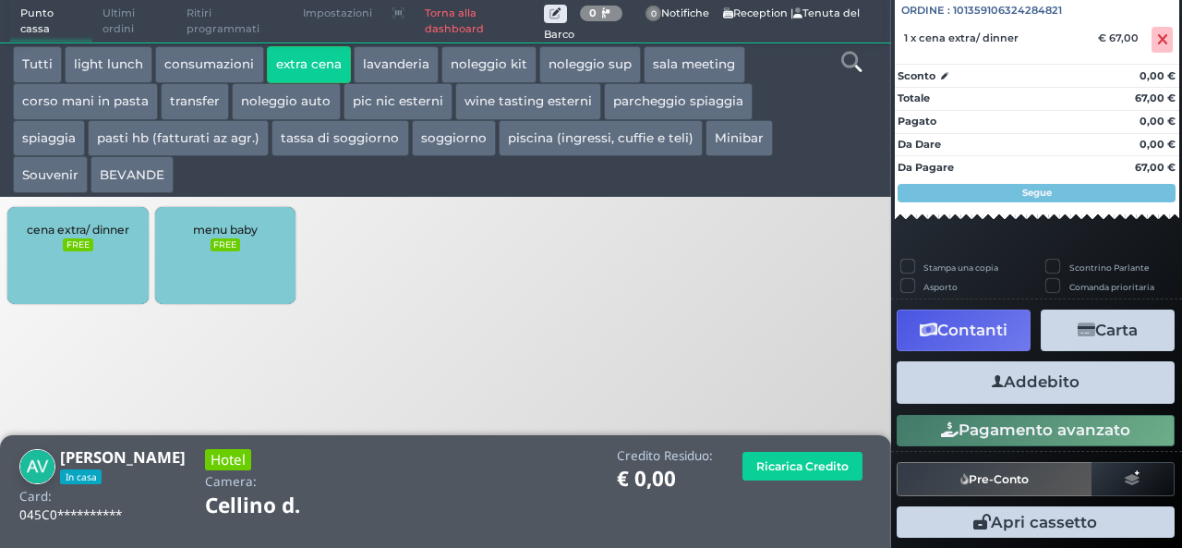
click at [1045, 398] on button "Addebito" at bounding box center [1036, 382] width 278 height 42
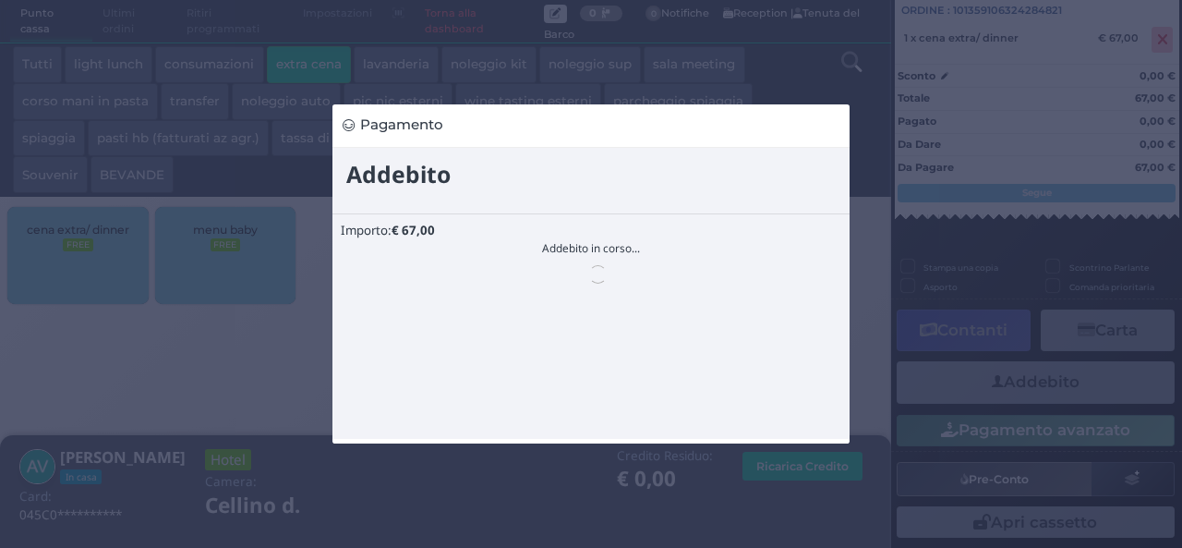
scroll to position [0, 0]
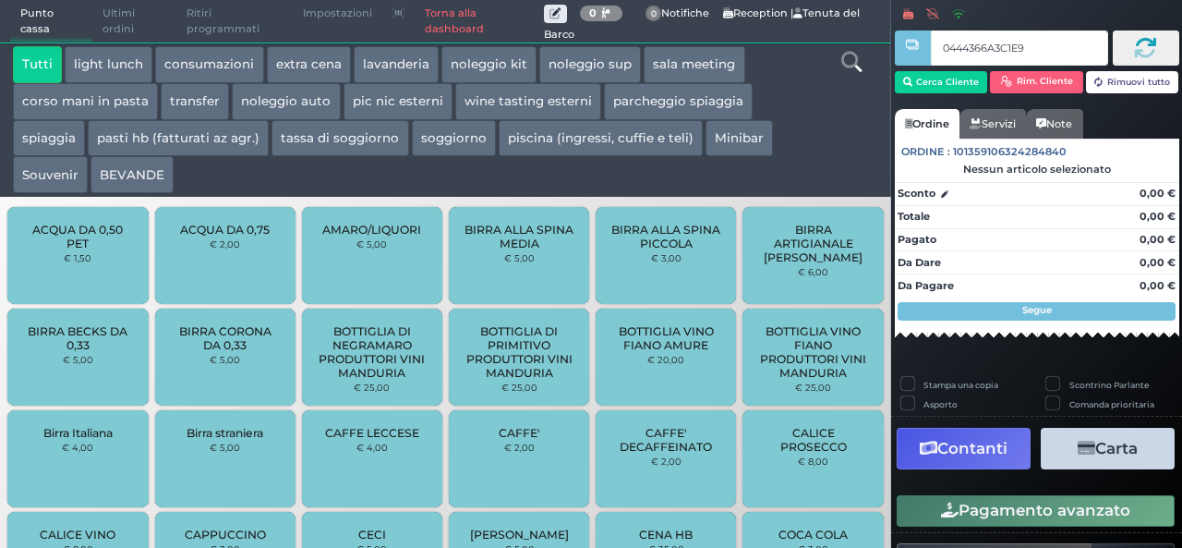
type input "0444366A3C1E90"
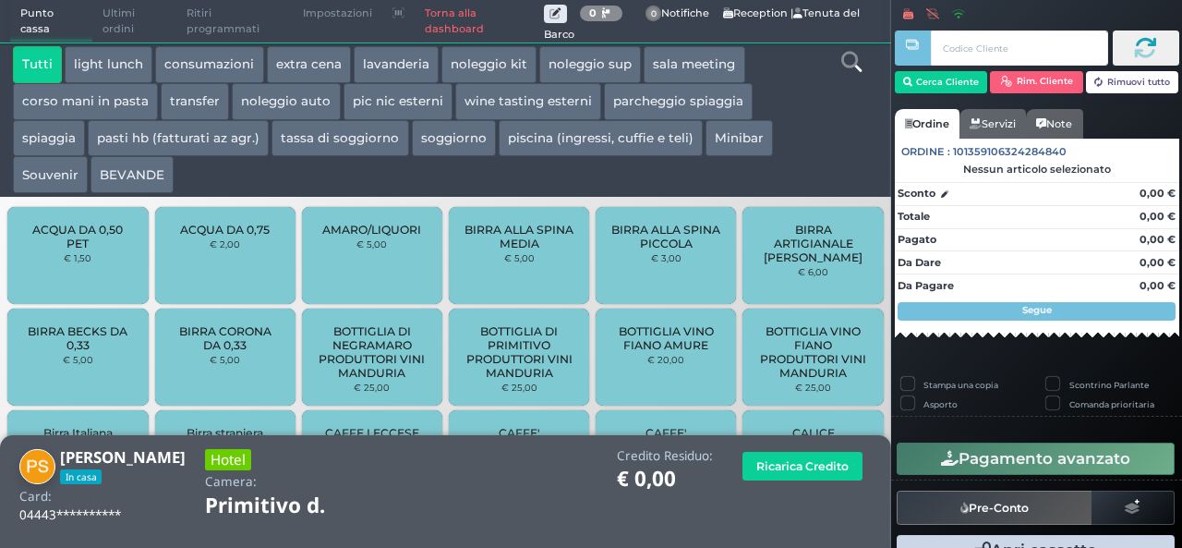
click at [316, 73] on button "extra cena" at bounding box center [309, 64] width 84 height 37
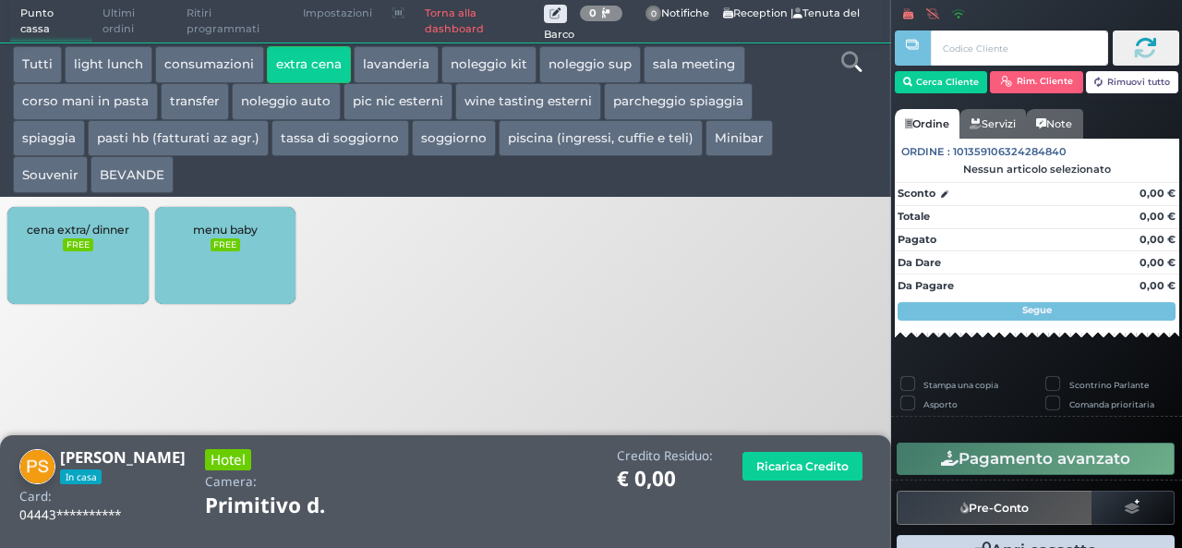
click at [103, 276] on div "cena extra/ dinner FREE" at bounding box center [77, 255] width 140 height 97
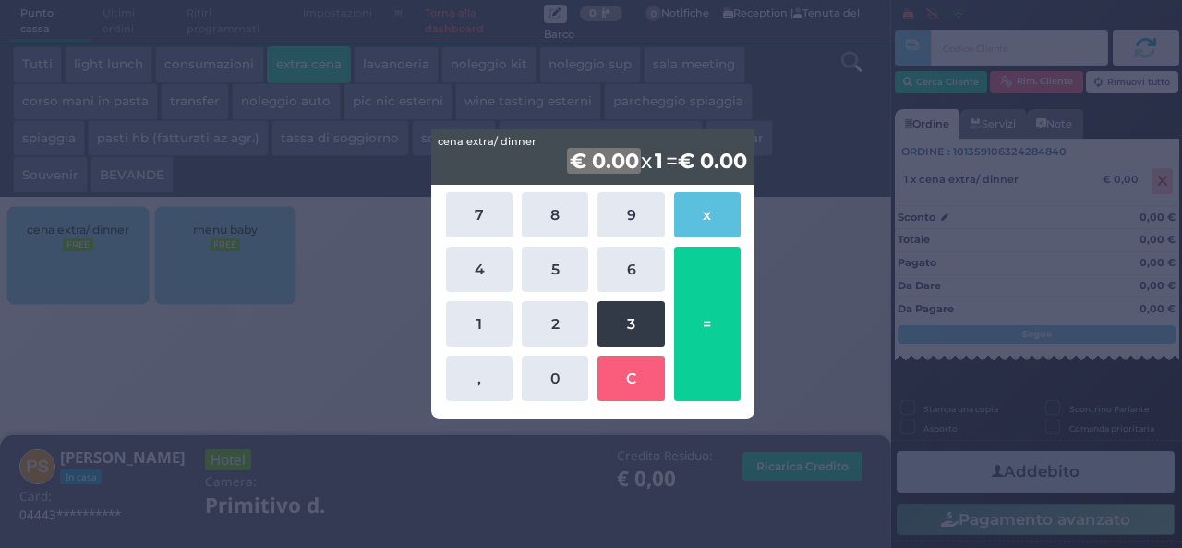
click at [618, 327] on button "3" at bounding box center [631, 323] width 66 height 45
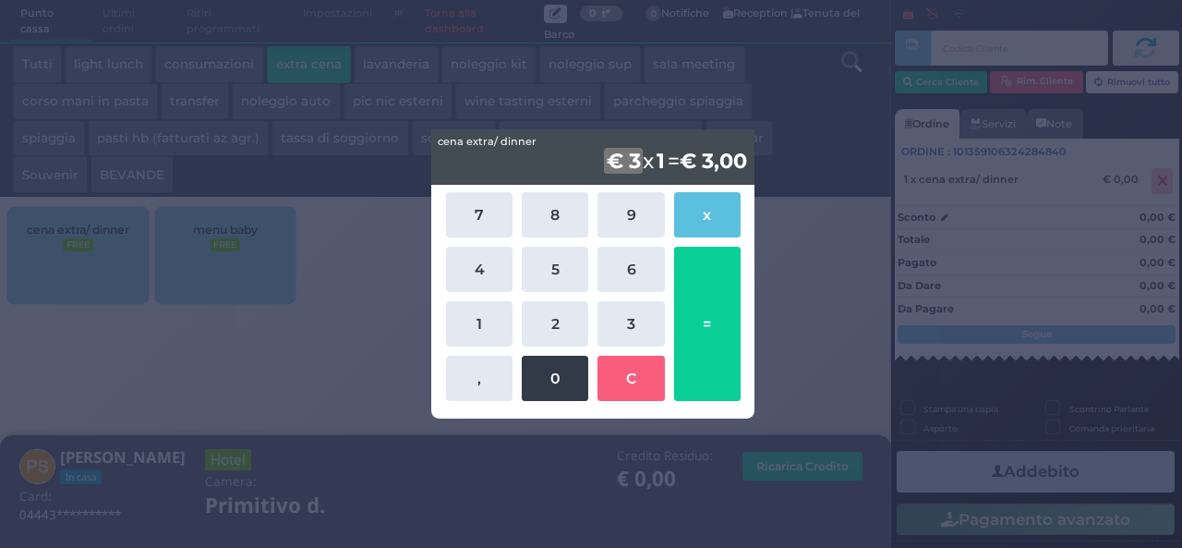
click at [543, 385] on button "0" at bounding box center [555, 378] width 66 height 45
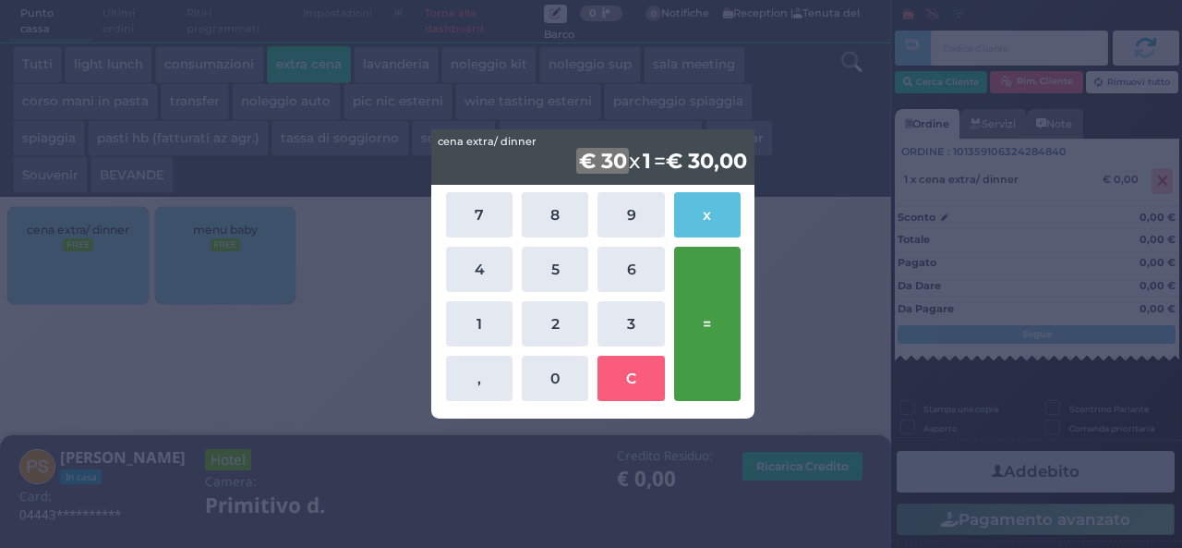
click at [715, 332] on button "=" at bounding box center [707, 324] width 66 height 154
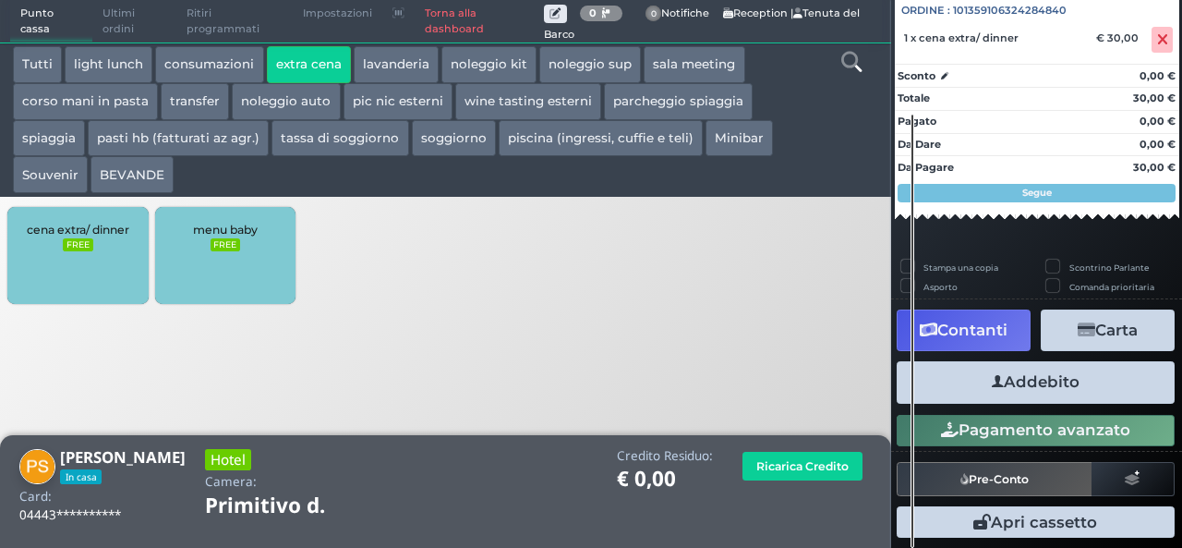
scroll to position [204, 0]
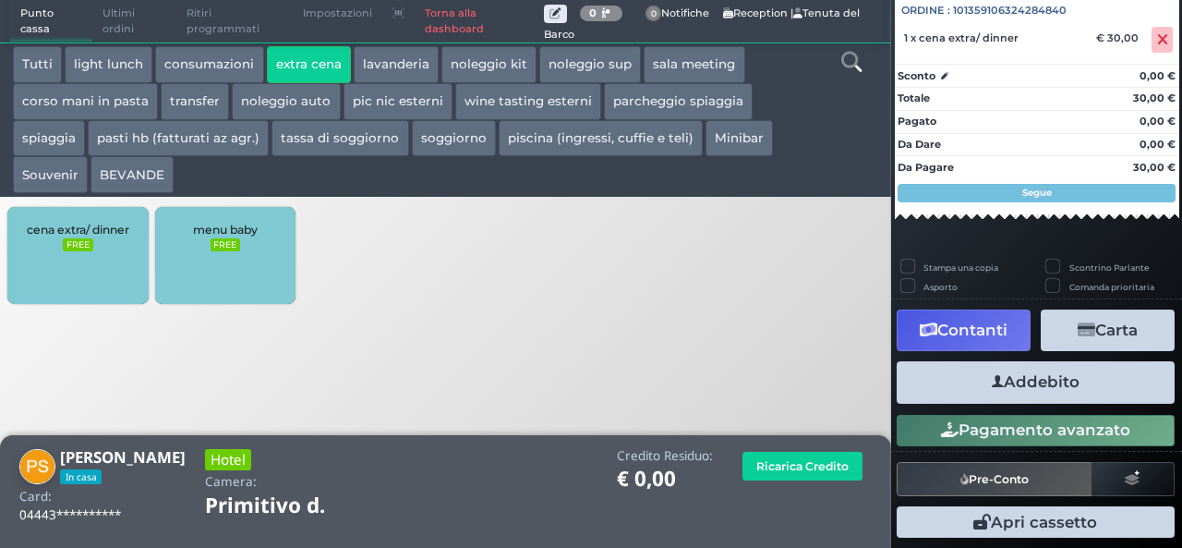
click at [1081, 376] on button "Addebito" at bounding box center [1036, 382] width 278 height 42
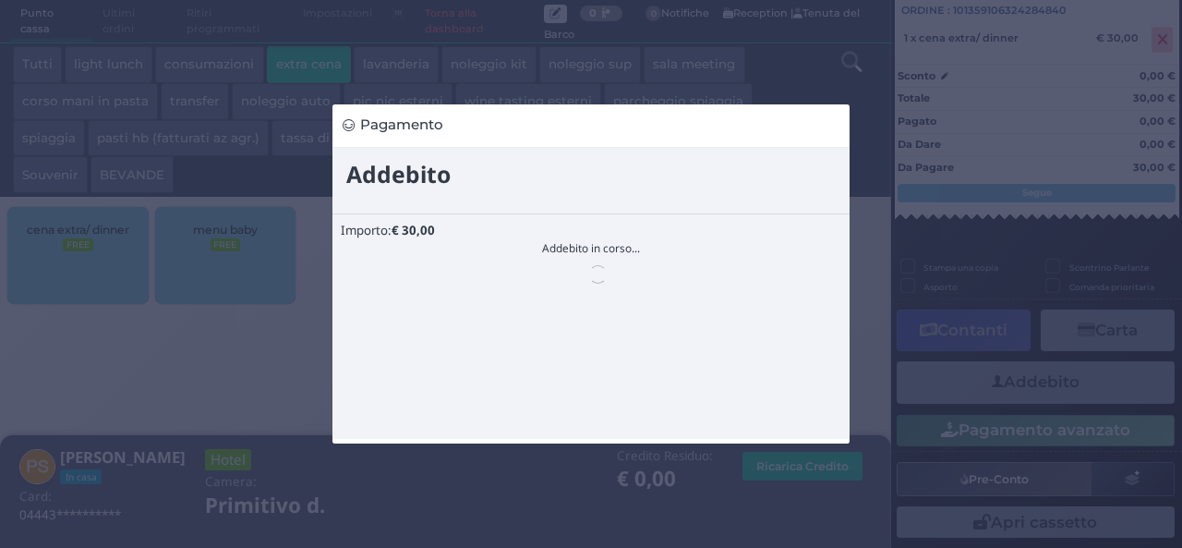
scroll to position [0, 0]
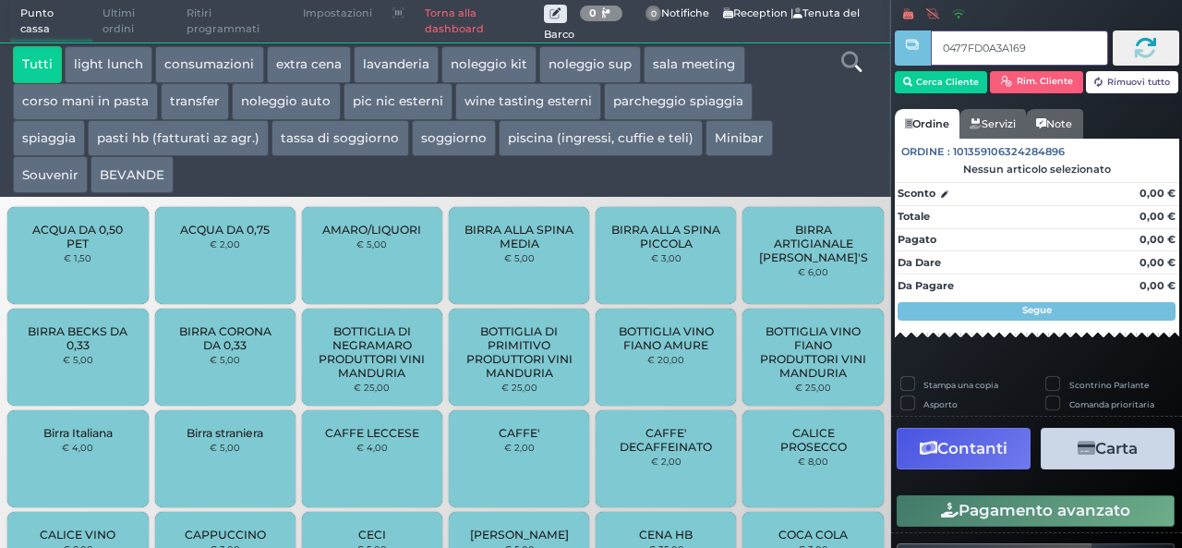
type input "0477FD0A3A1691"
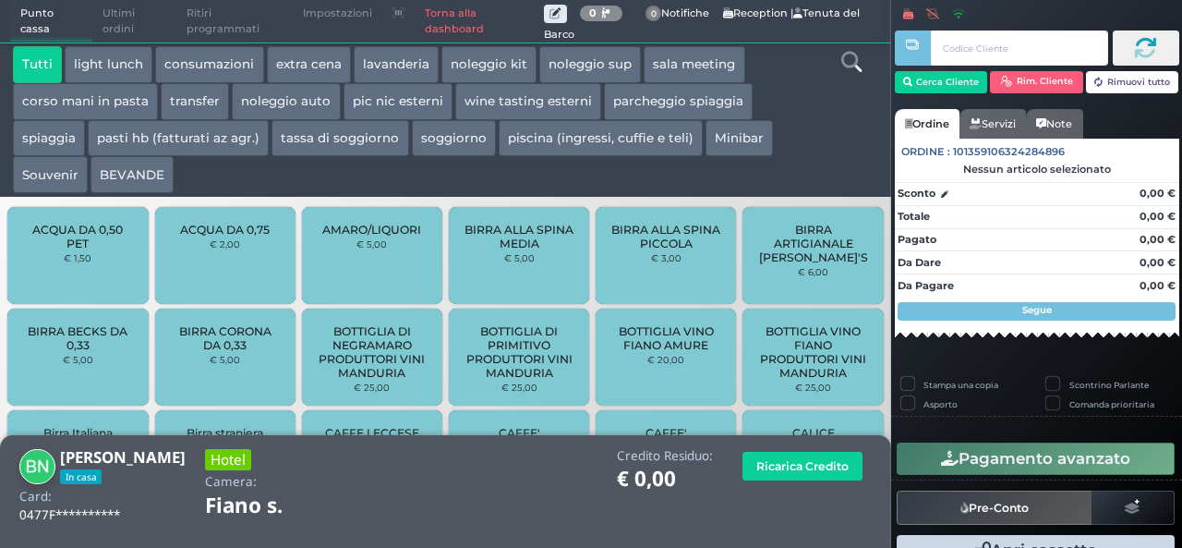
click at [324, 67] on button "extra cena" at bounding box center [309, 64] width 84 height 37
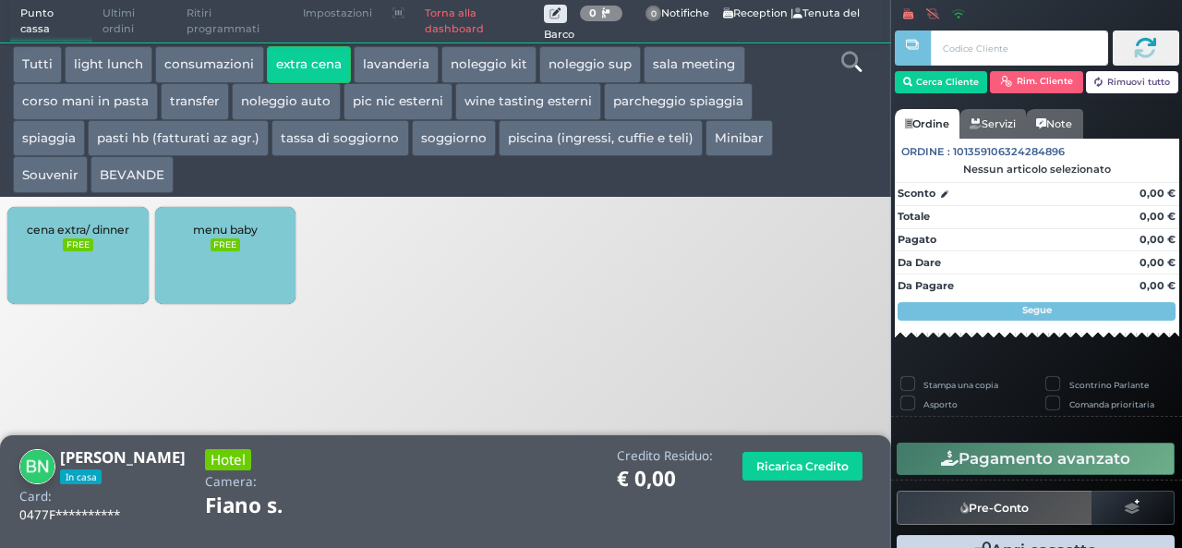
click at [76, 253] on div "cena extra/ dinner FREE" at bounding box center [77, 255] width 140 height 97
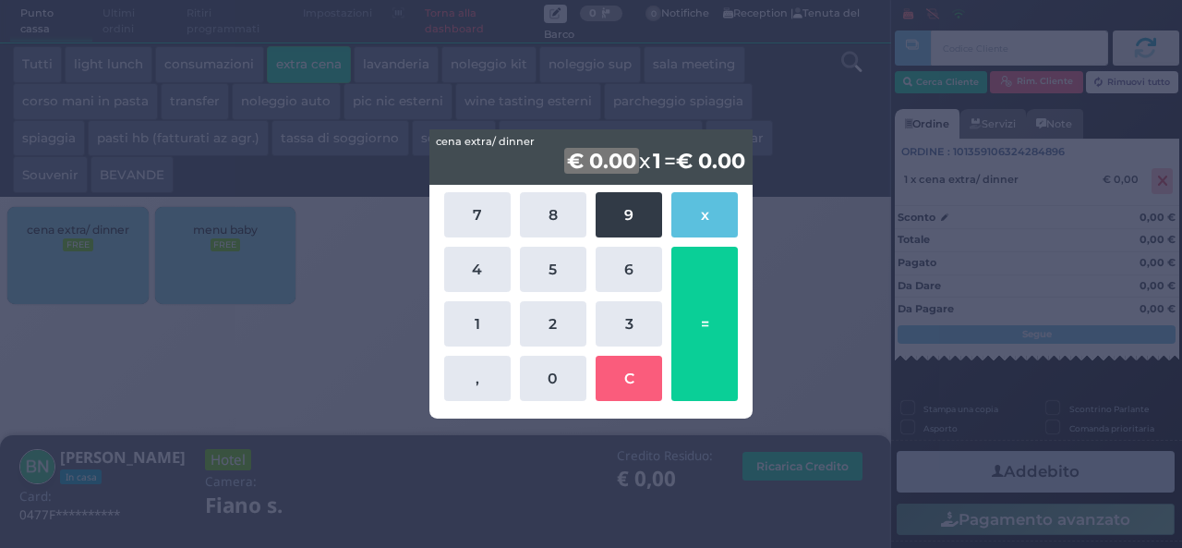
click at [628, 216] on button "9" at bounding box center [629, 214] width 66 height 45
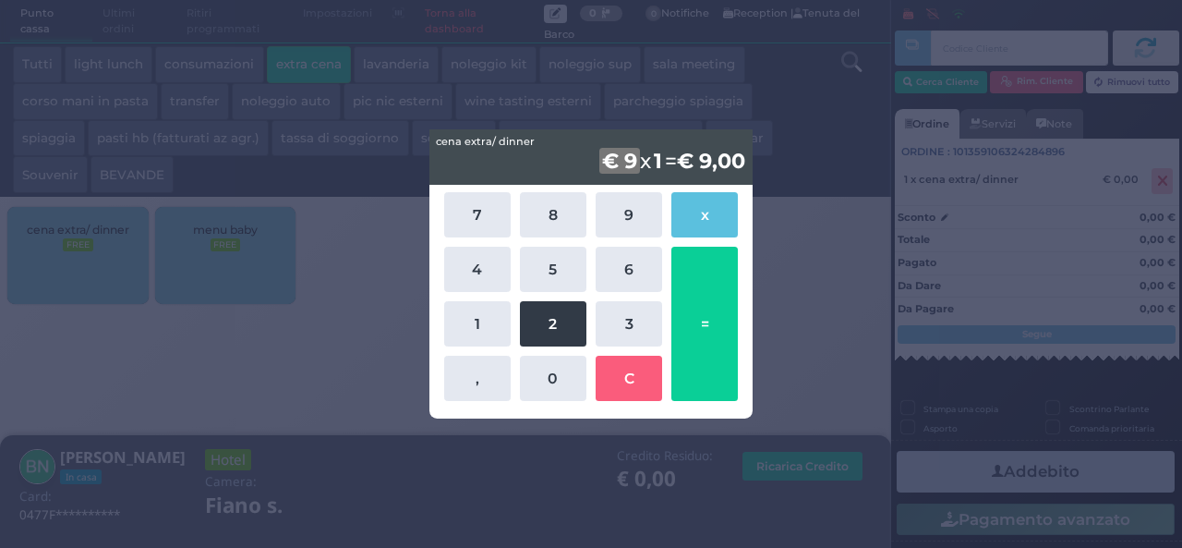
click at [541, 326] on button "2" at bounding box center [553, 323] width 66 height 45
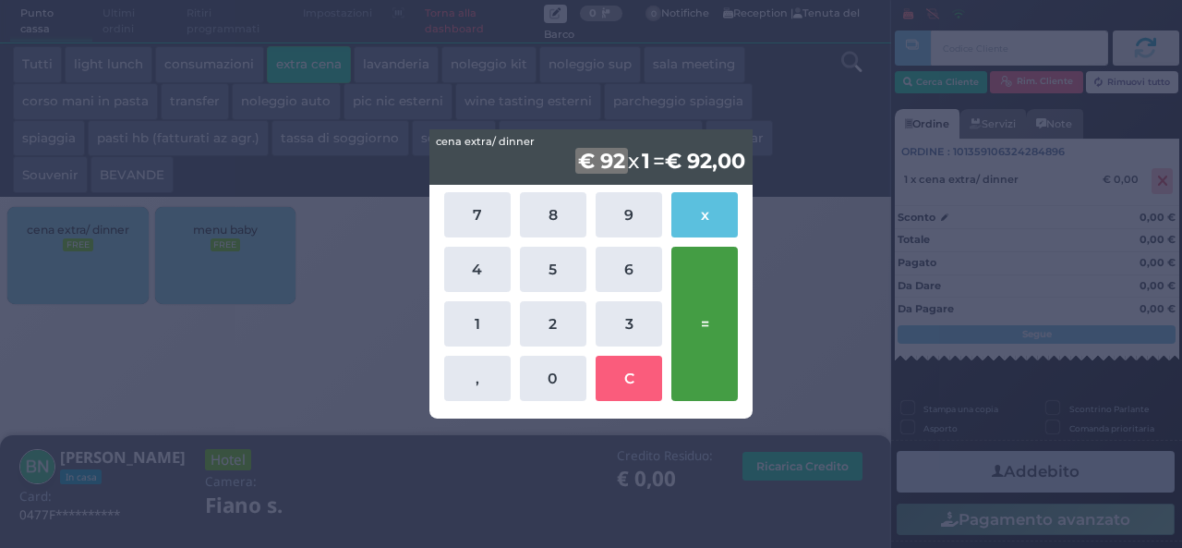
click at [719, 302] on button "=" at bounding box center [704, 324] width 66 height 154
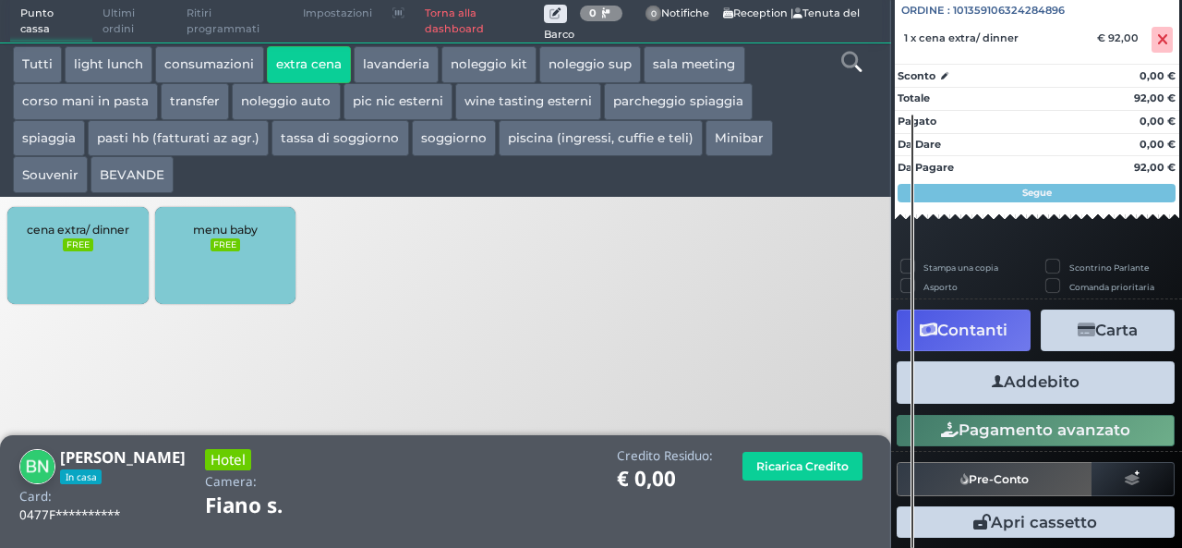
scroll to position [204, 0]
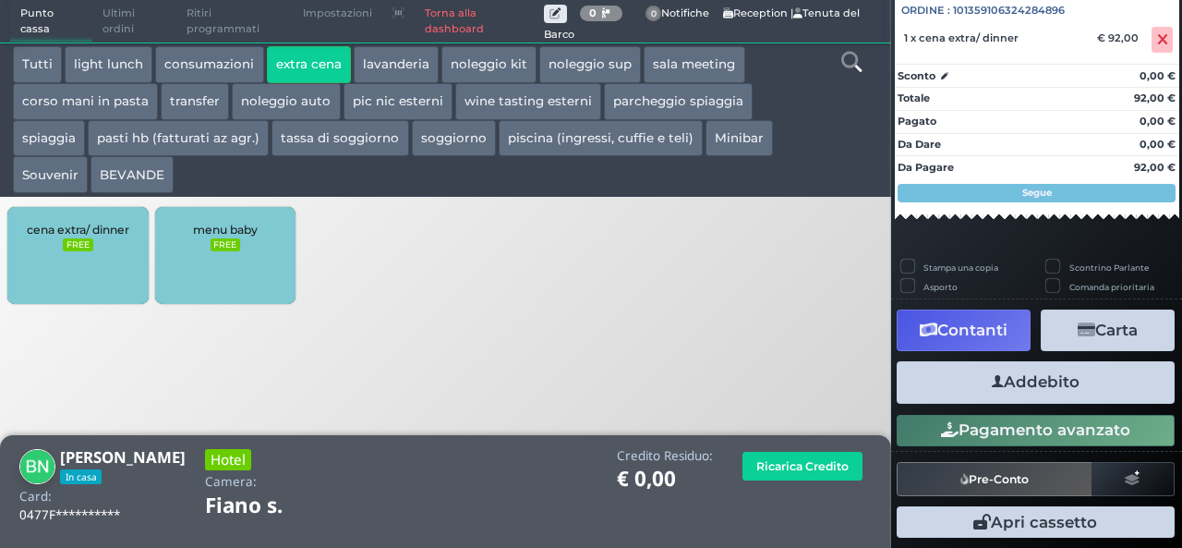
click at [1053, 394] on button "Addebito" at bounding box center [1036, 382] width 278 height 42
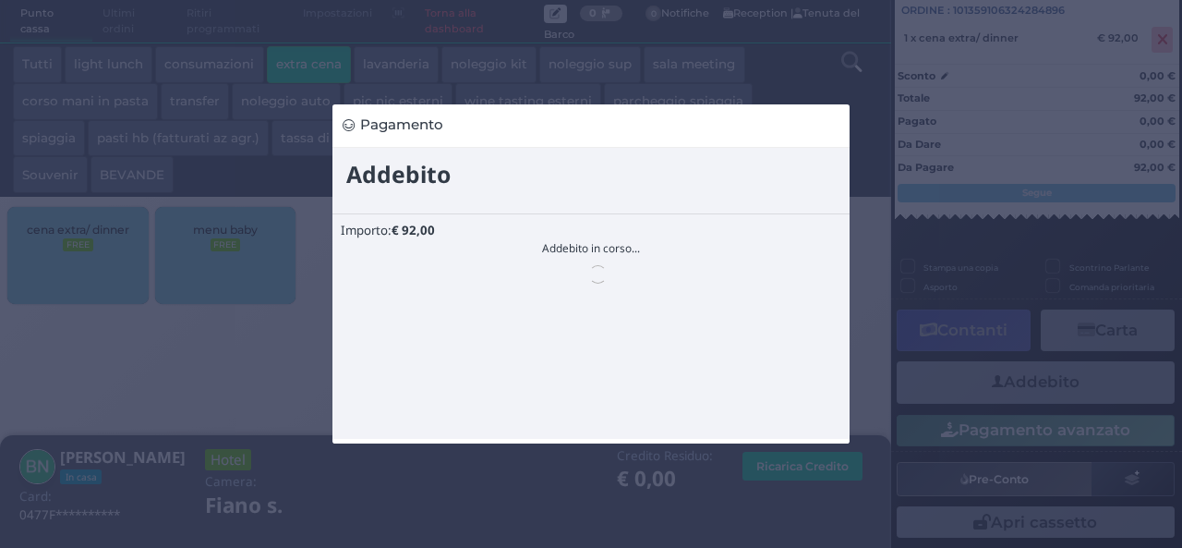
scroll to position [0, 0]
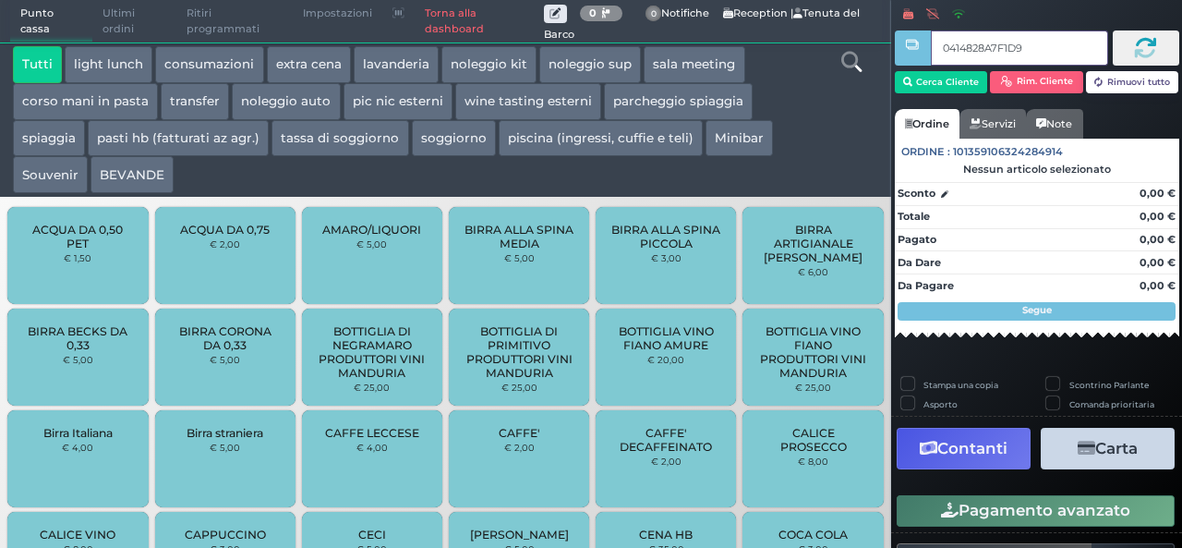
type input "0414828A7F1D91"
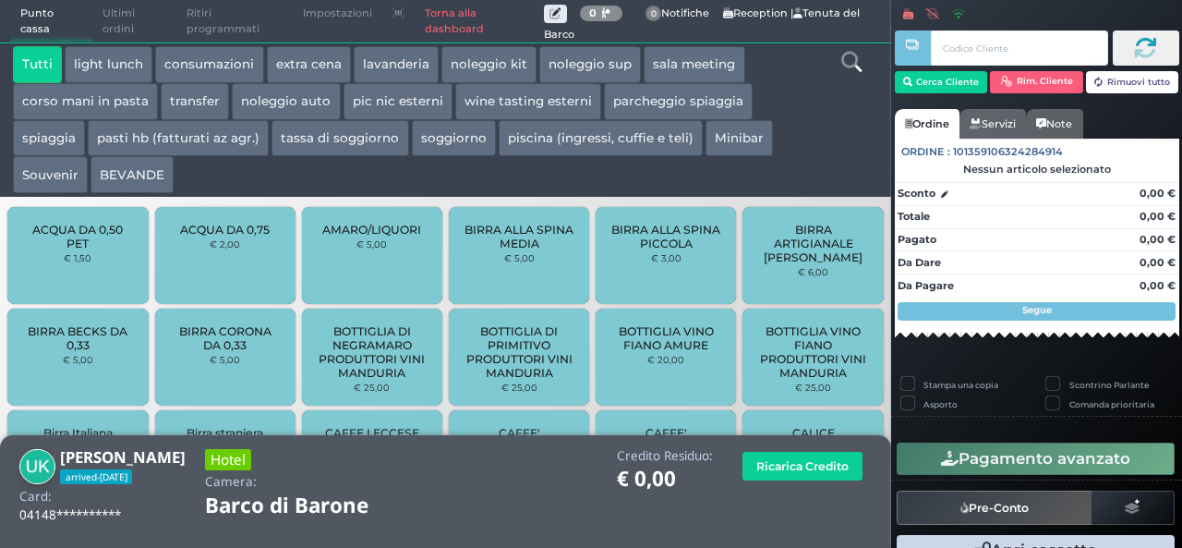
click at [288, 56] on button "extra cena" at bounding box center [309, 64] width 84 height 37
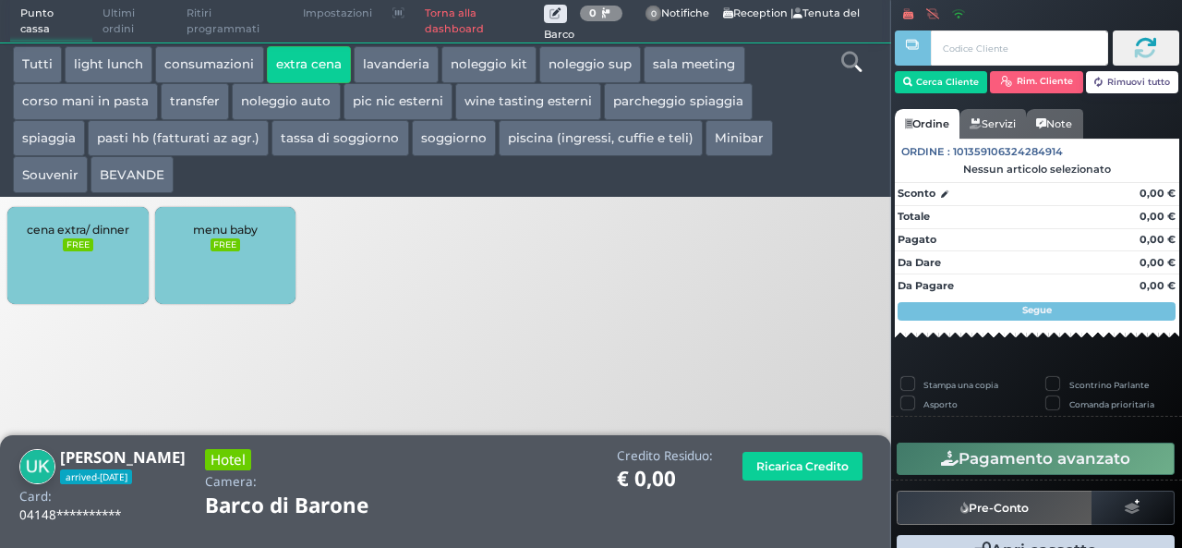
click at [68, 285] on div "cena extra/ dinner FREE" at bounding box center [77, 255] width 140 height 97
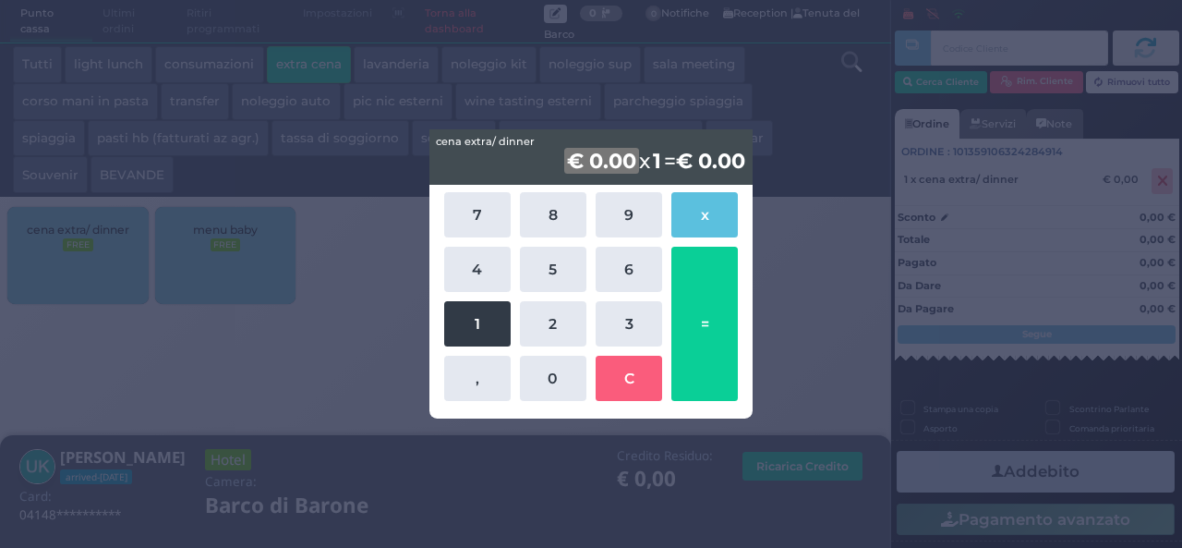
click at [501, 315] on button "1" at bounding box center [477, 323] width 66 height 45
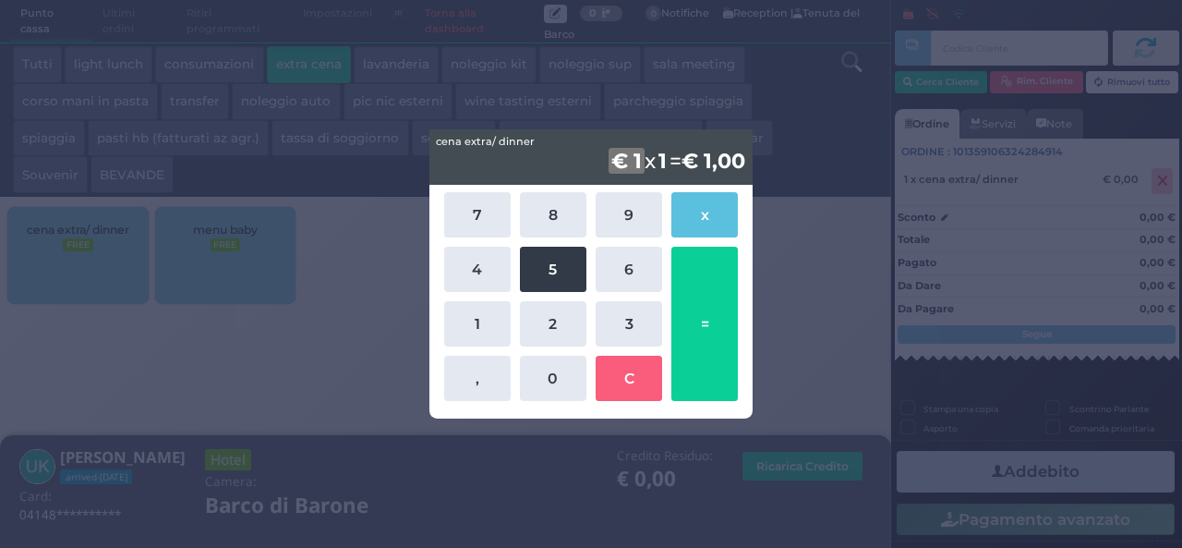
click at [543, 276] on button "5" at bounding box center [553, 269] width 66 height 45
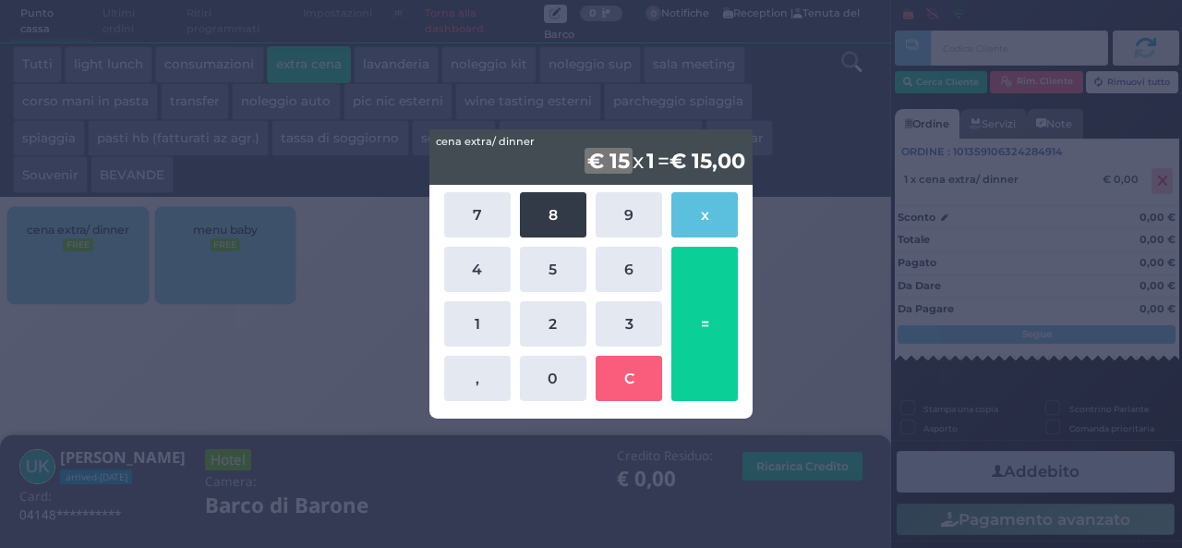
click at [547, 229] on button "8" at bounding box center [553, 214] width 66 height 45
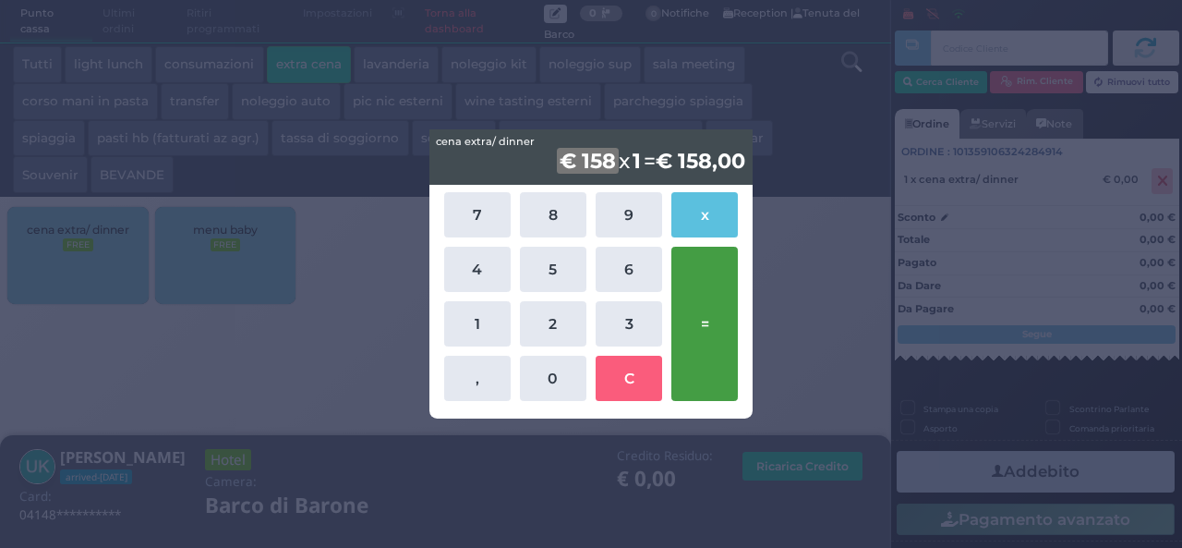
click at [709, 310] on button "=" at bounding box center [704, 324] width 66 height 154
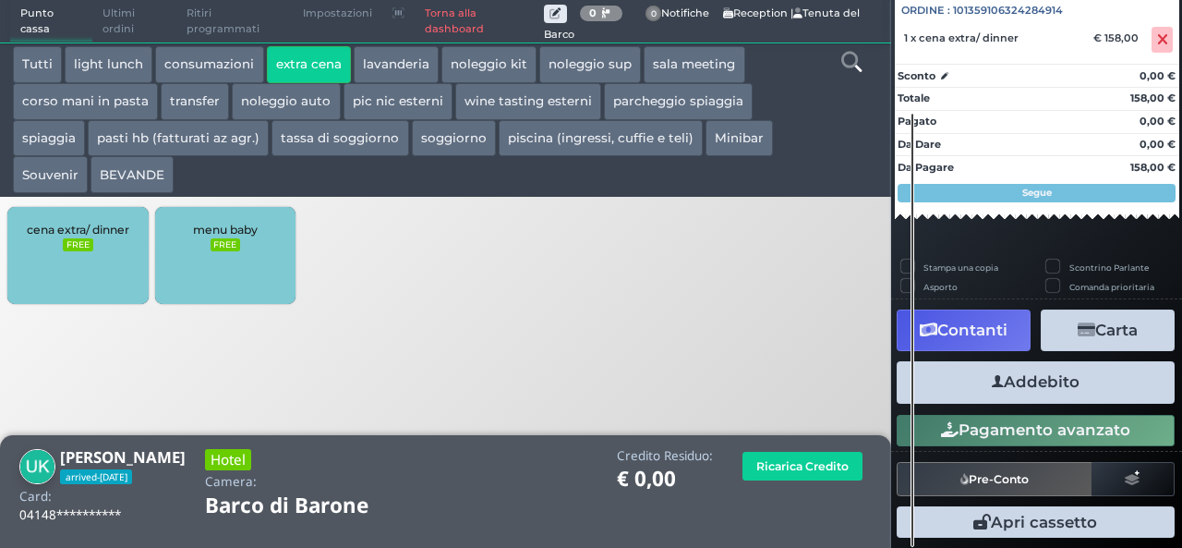
scroll to position [204, 0]
click at [1032, 373] on button "Addebito" at bounding box center [1036, 382] width 278 height 42
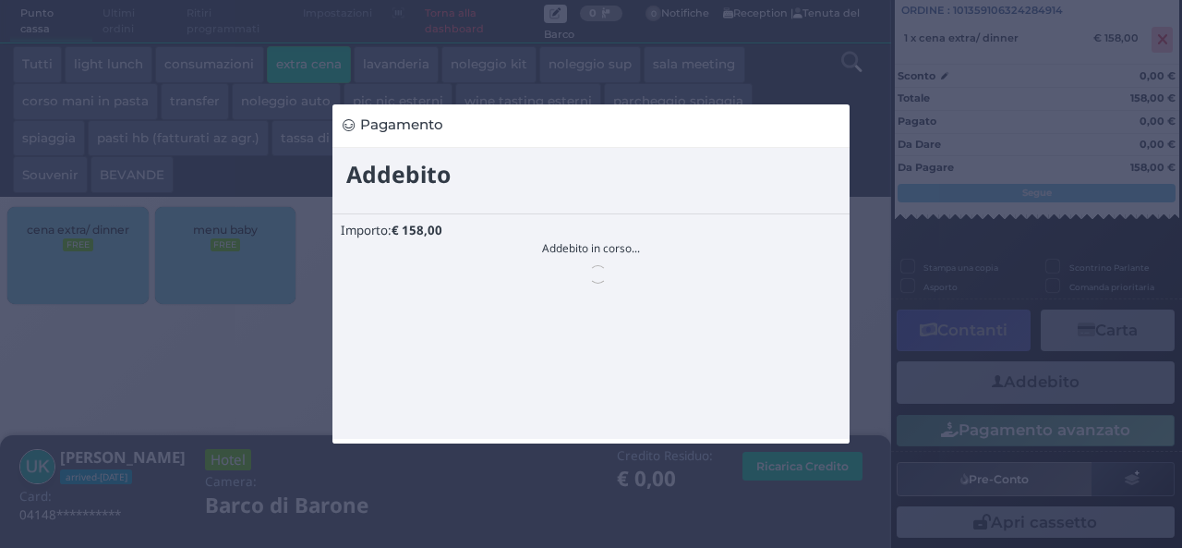
scroll to position [0, 0]
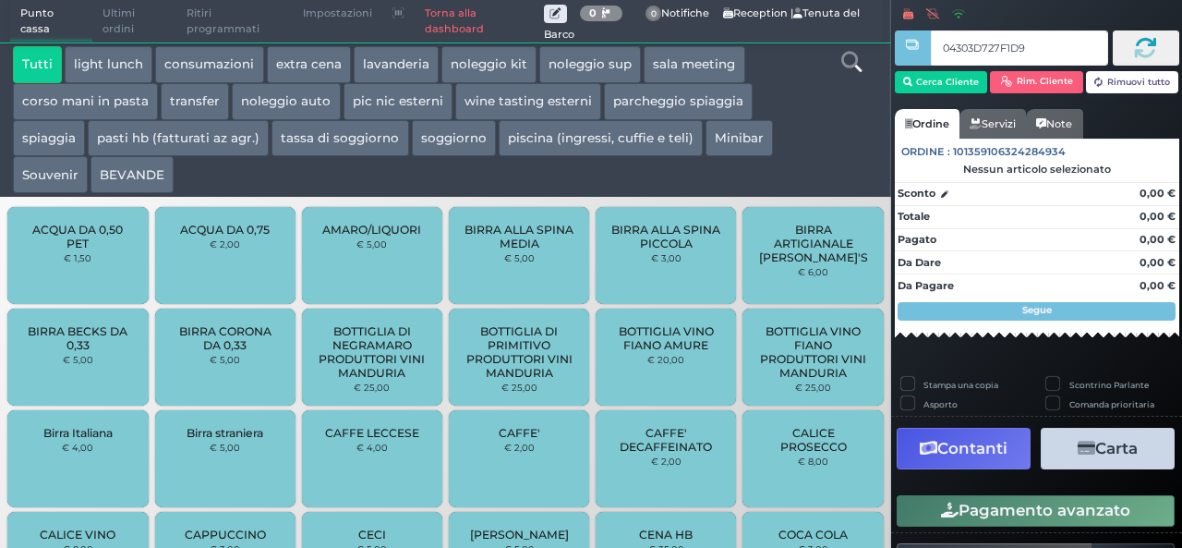
type input "04303D727F1D95"
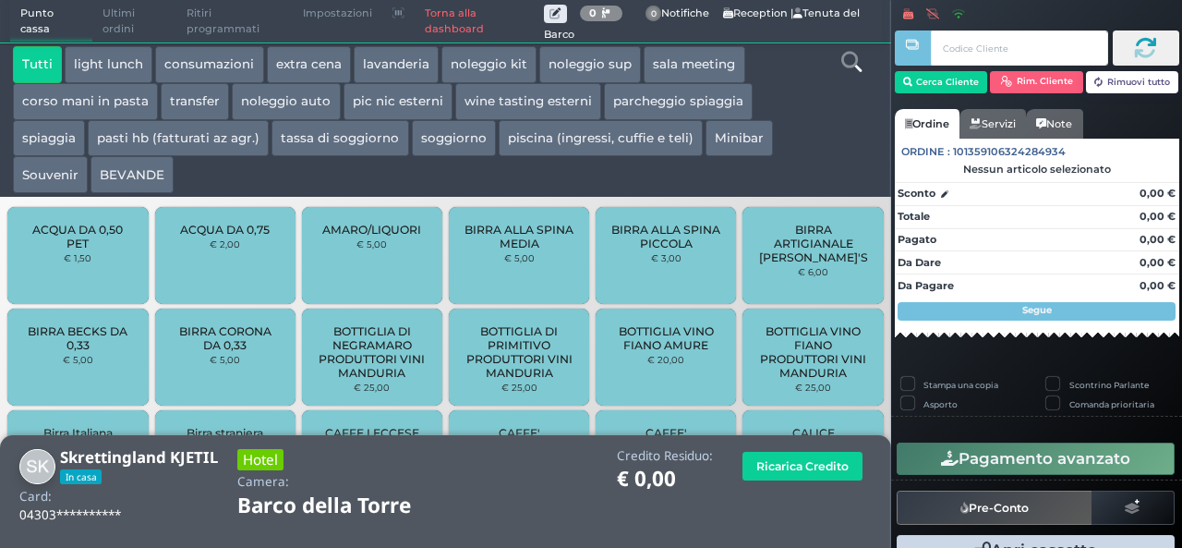
click at [294, 60] on button "extra cena" at bounding box center [309, 64] width 84 height 37
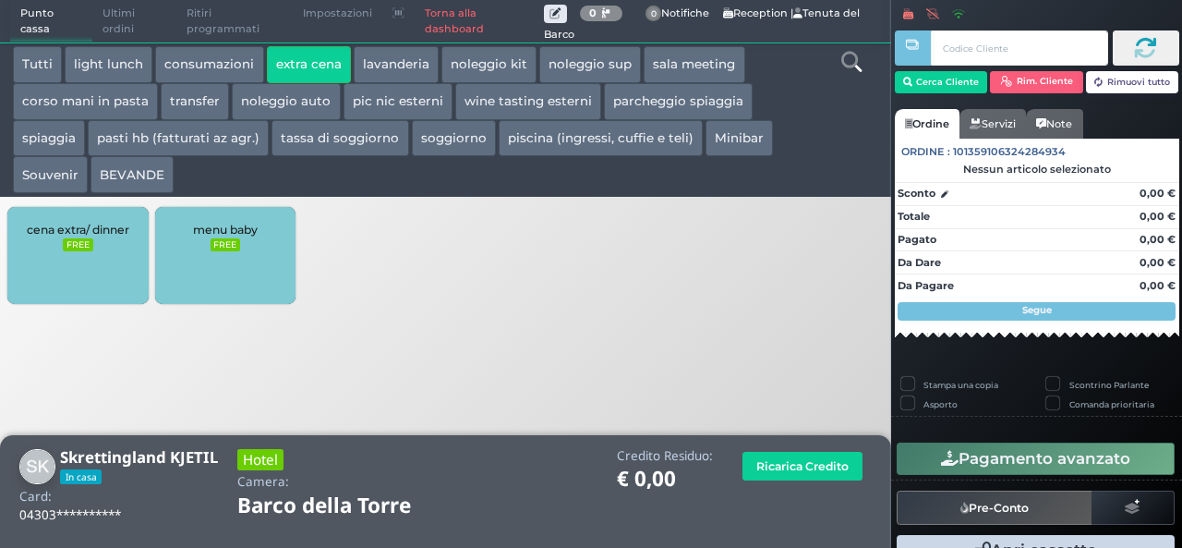
click at [57, 282] on div "cena extra/ dinner FREE" at bounding box center [77, 255] width 140 height 97
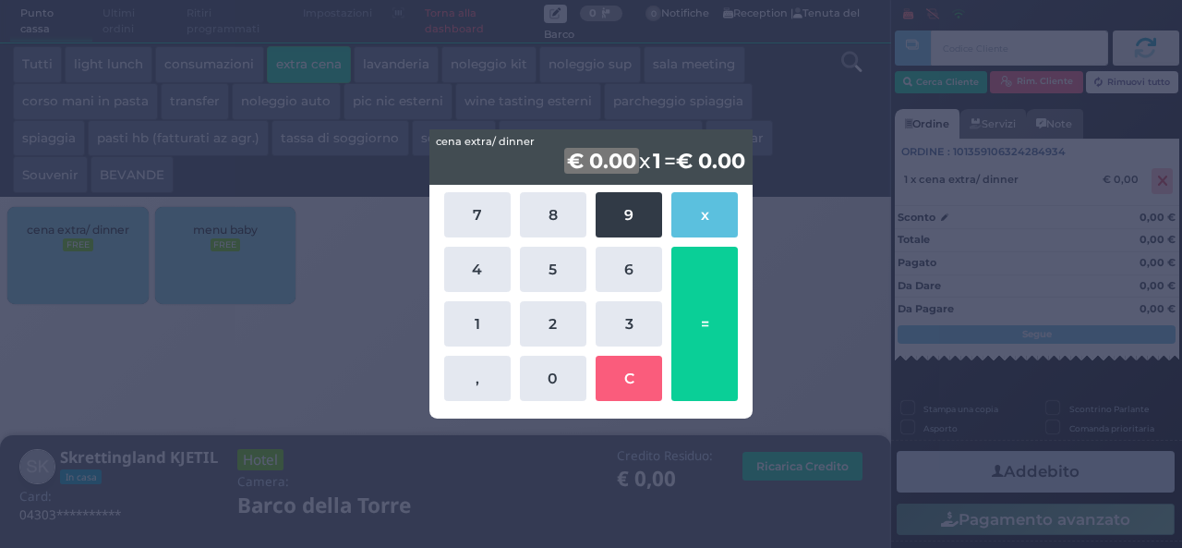
click at [637, 219] on button "9" at bounding box center [629, 214] width 66 height 45
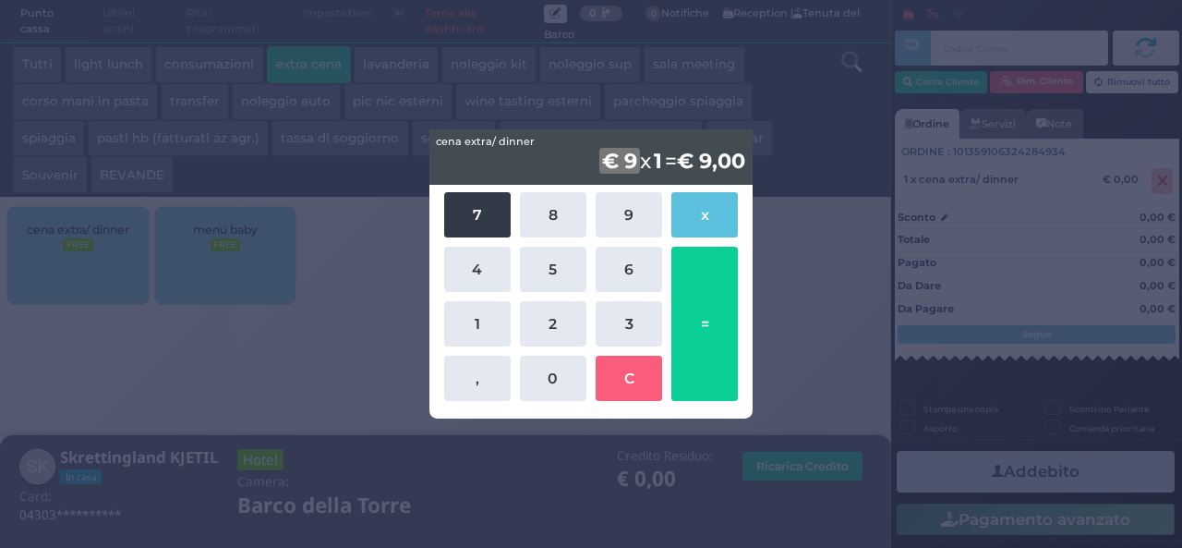
click at [473, 224] on button "7" at bounding box center [477, 214] width 66 height 45
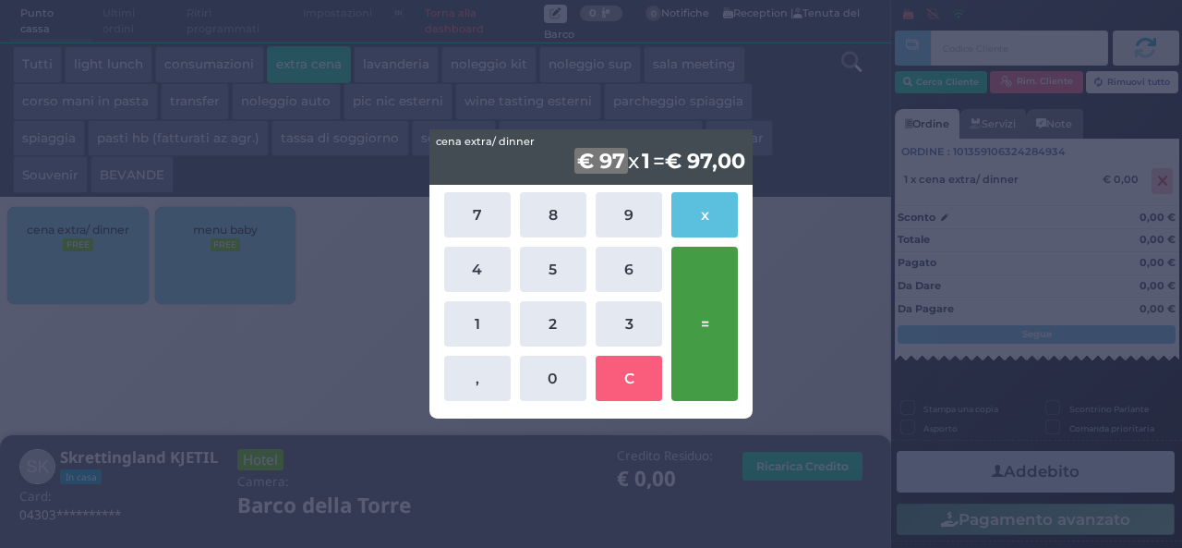
click at [716, 339] on button "=" at bounding box center [704, 324] width 66 height 154
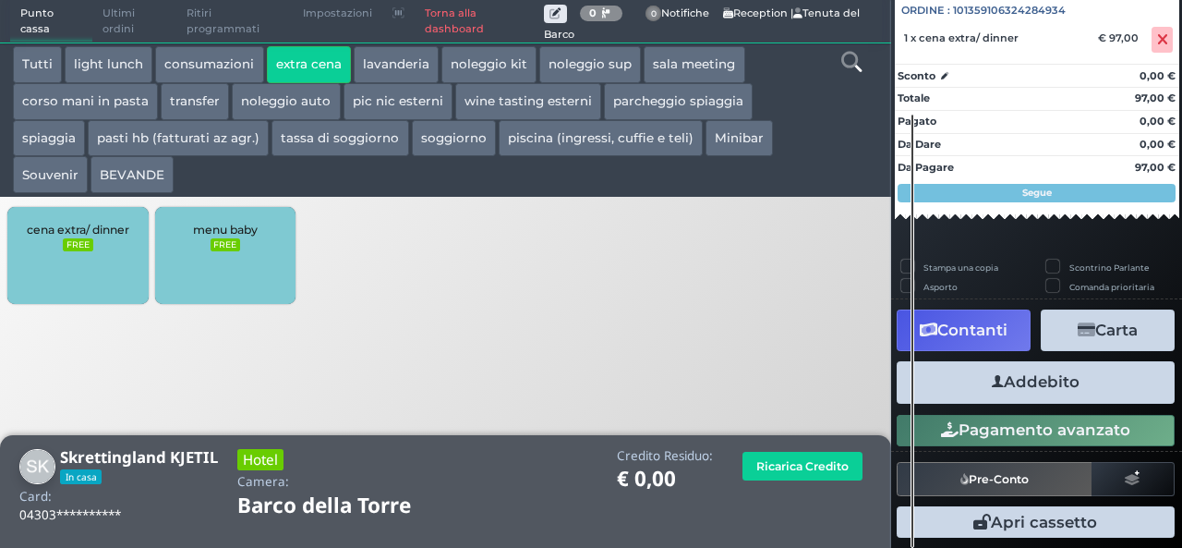
scroll to position [204, 0]
click at [1032, 381] on button "Addebito" at bounding box center [1036, 382] width 278 height 42
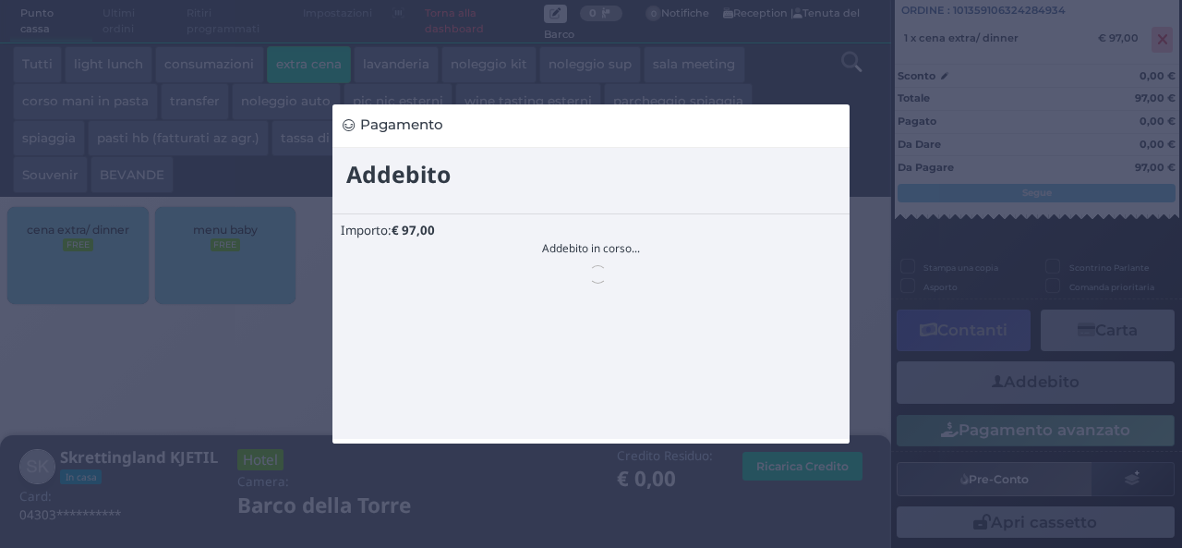
scroll to position [0, 0]
